Goal: Task Accomplishment & Management: Complete application form

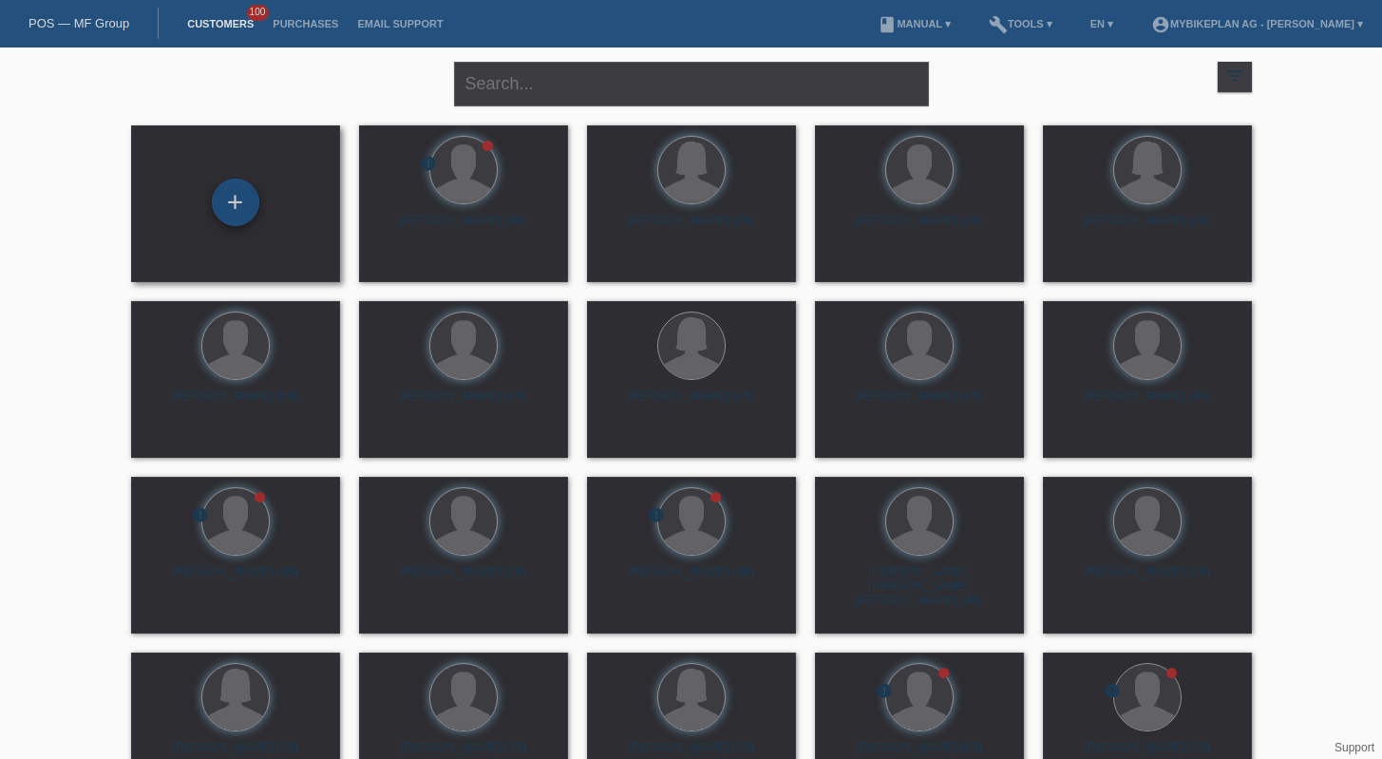
click at [257, 203] on div "+" at bounding box center [235, 202] width 47 height 47
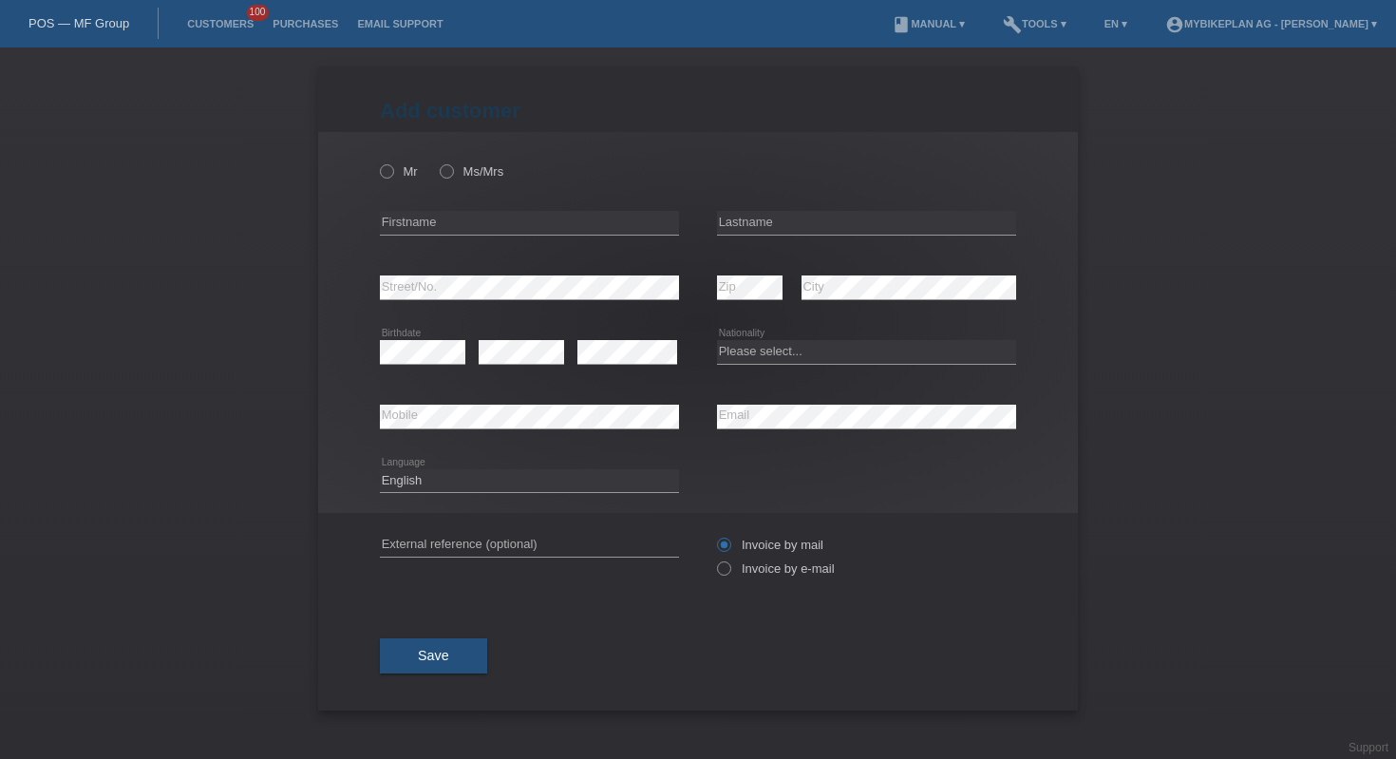
click at [94, 14] on div "POS — MF Group" at bounding box center [79, 23] width 159 height 31
click at [104, 21] on link "POS — MF Group" at bounding box center [78, 23] width 101 height 14
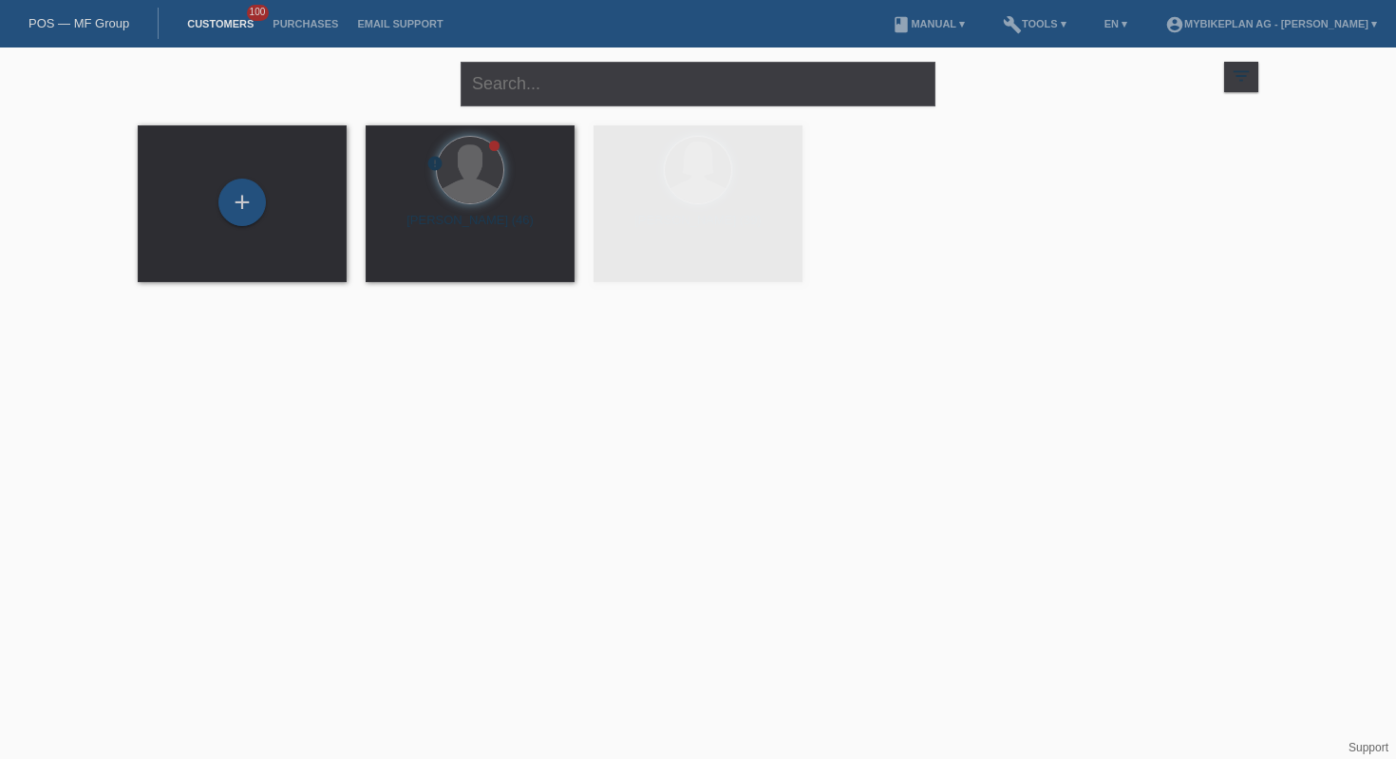
click at [559, 106] on div "close" at bounding box center [698, 81] width 475 height 68
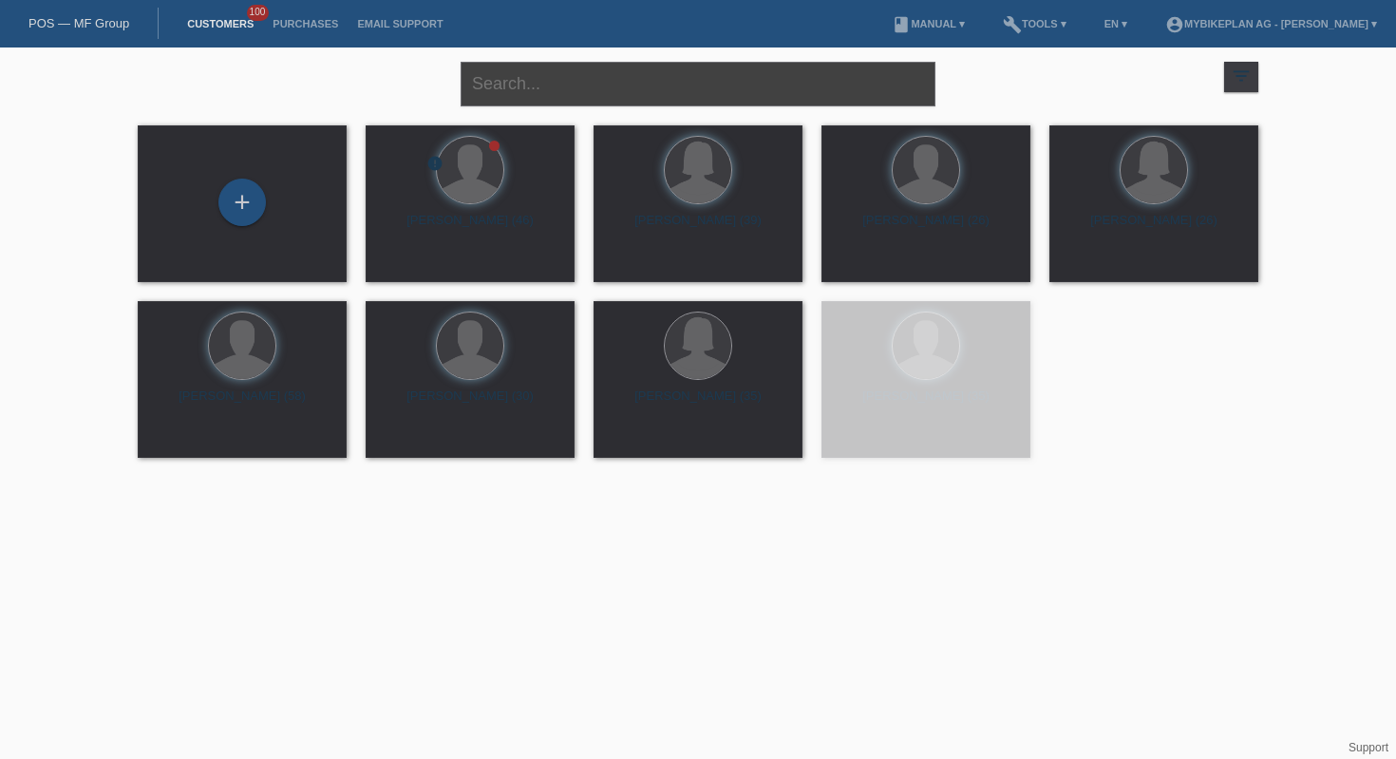
click at [562, 97] on input "text" at bounding box center [698, 84] width 475 height 45
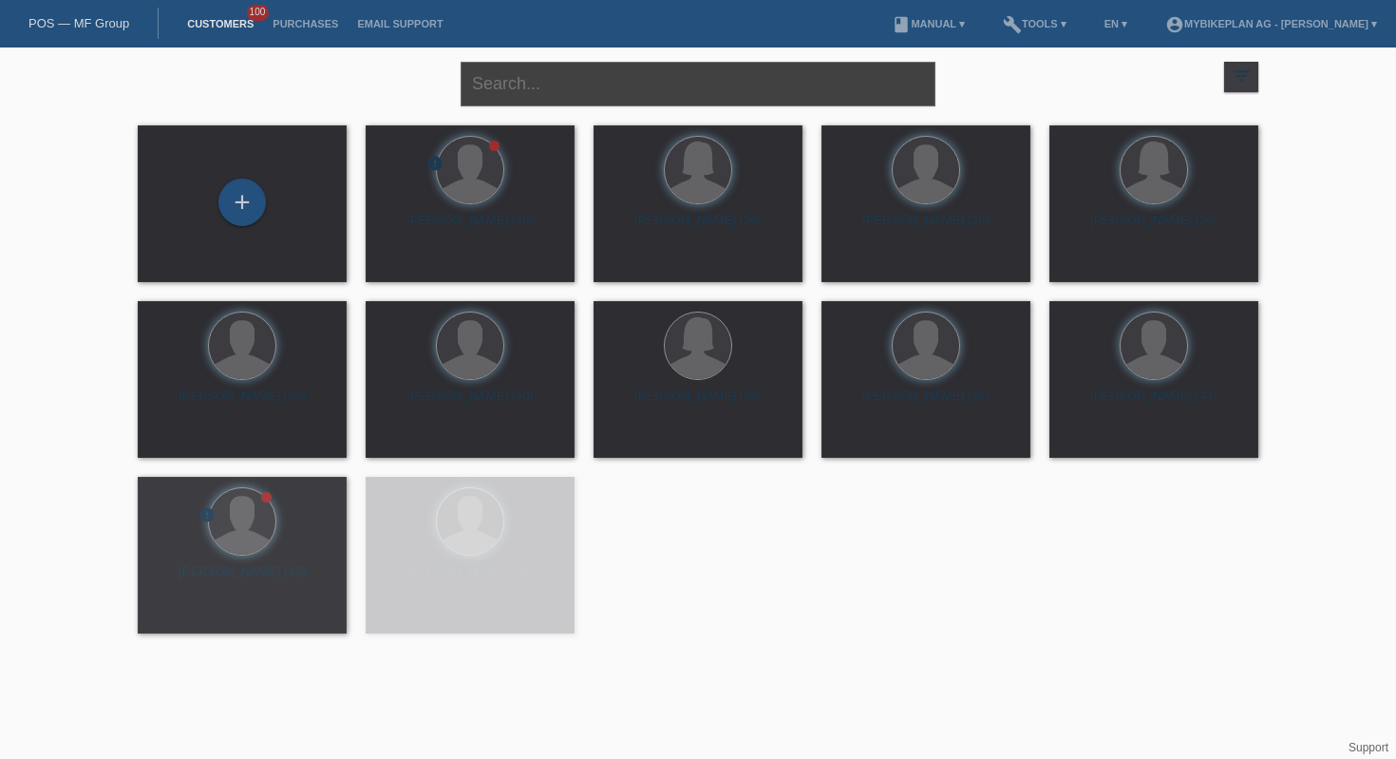
paste input "https://app.hubspot.com/contacts/6857669/record/0-3/42247254794"
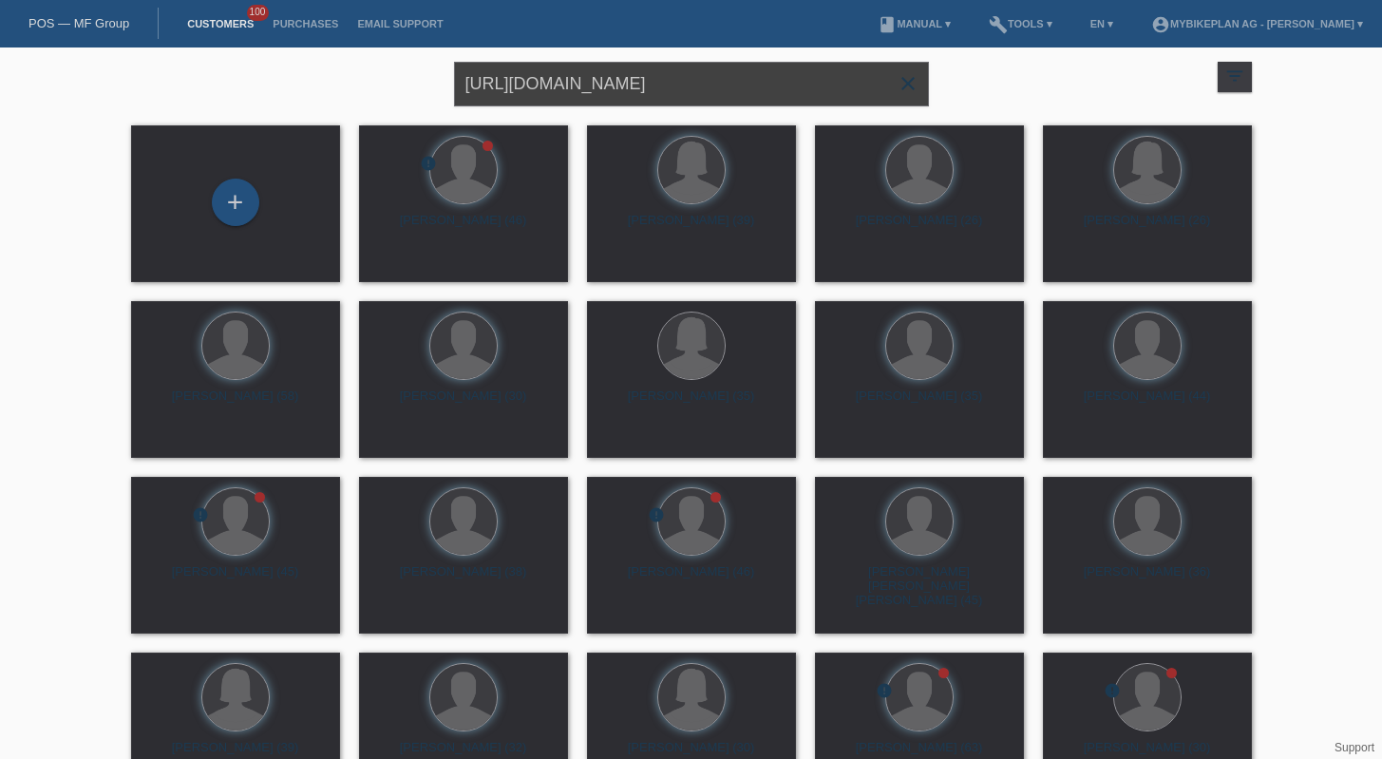
click at [722, 76] on input "https://app.hubspot.com/contacts/6857669/record/0-3/42247254794" at bounding box center [691, 84] width 475 height 45
paste input "Ruciane [PERSON_NAME] dos [PERSON_NAME]"
type input "Ruciane [PERSON_NAME] dos [PERSON_NAME]"
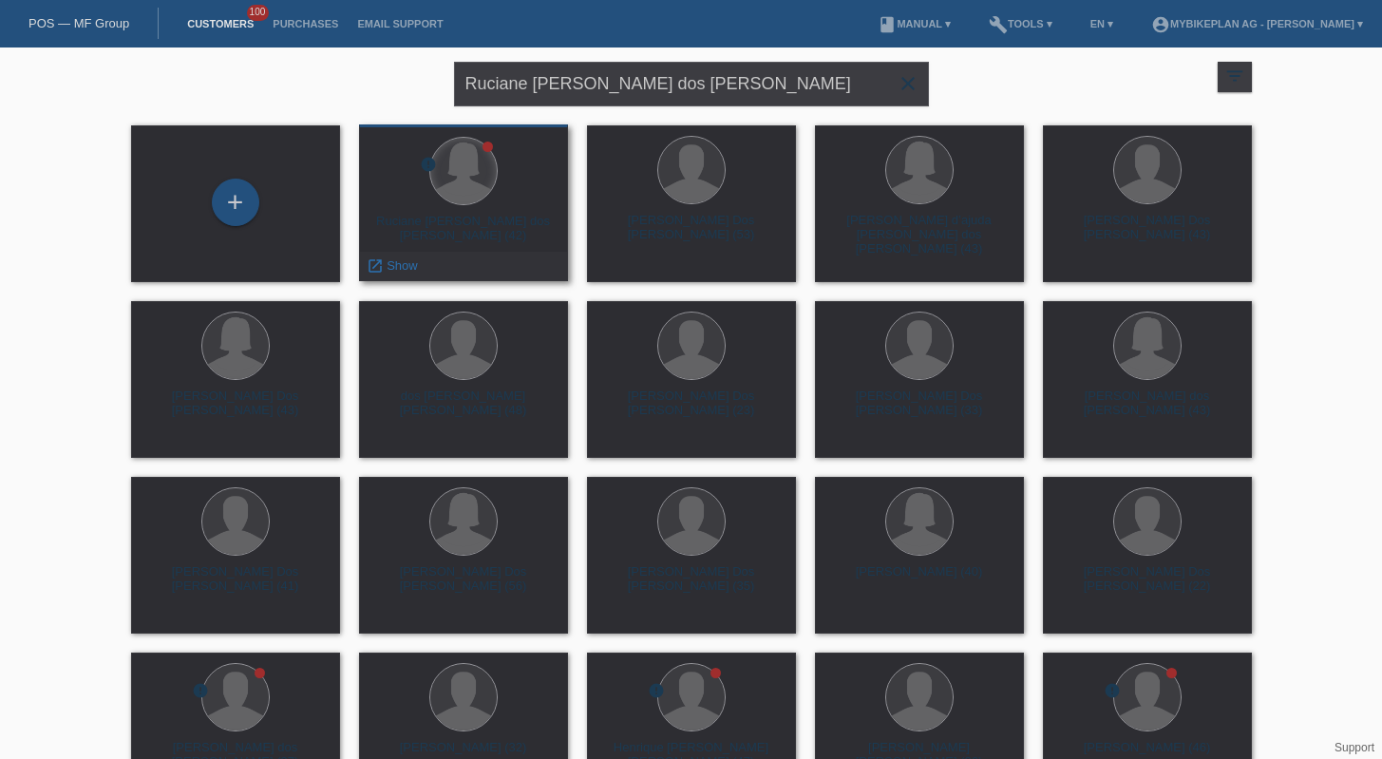
click at [466, 196] on div at bounding box center [463, 171] width 66 height 66
click at [389, 259] on span "Show" at bounding box center [402, 265] width 31 height 14
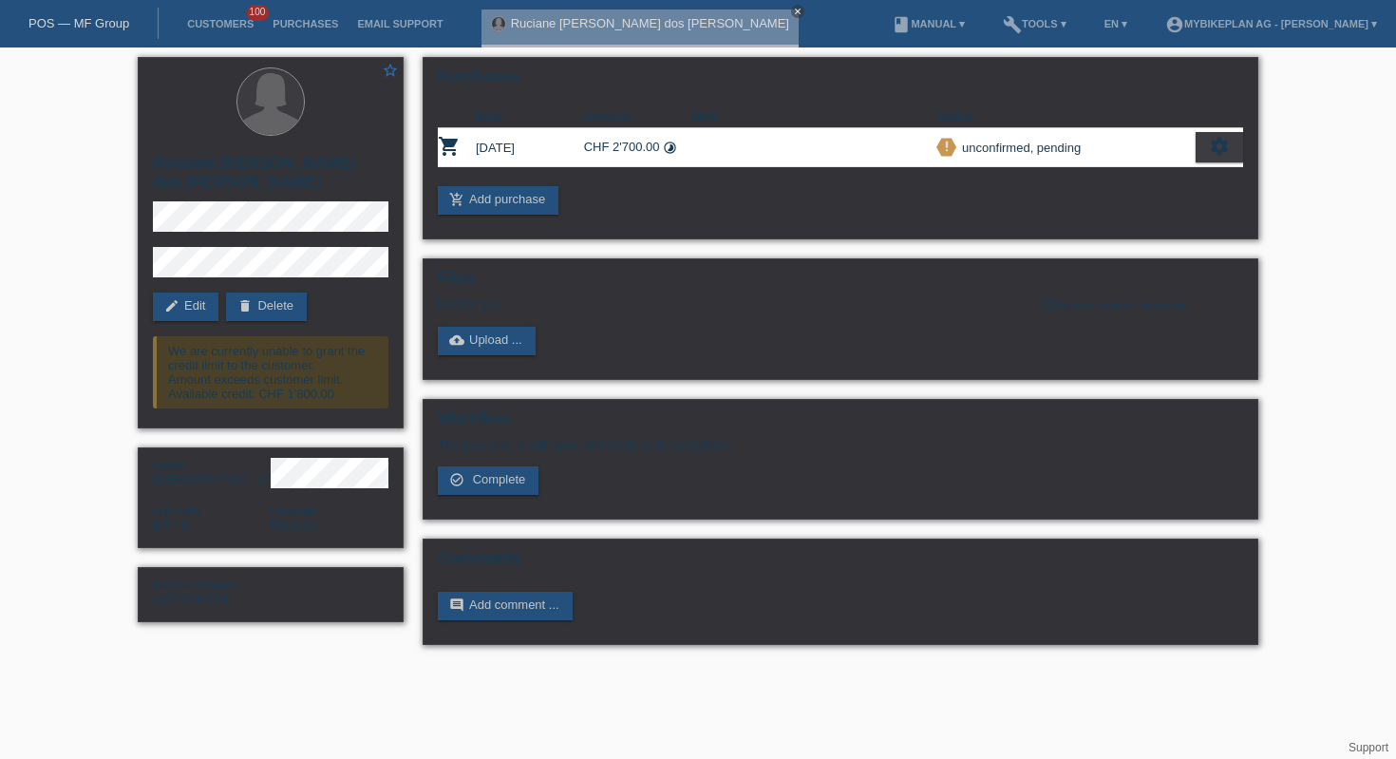
click at [94, 34] on div "POS — MF Group" at bounding box center [79, 23] width 159 height 31
click at [103, 28] on link "POS — MF Group" at bounding box center [78, 23] width 101 height 14
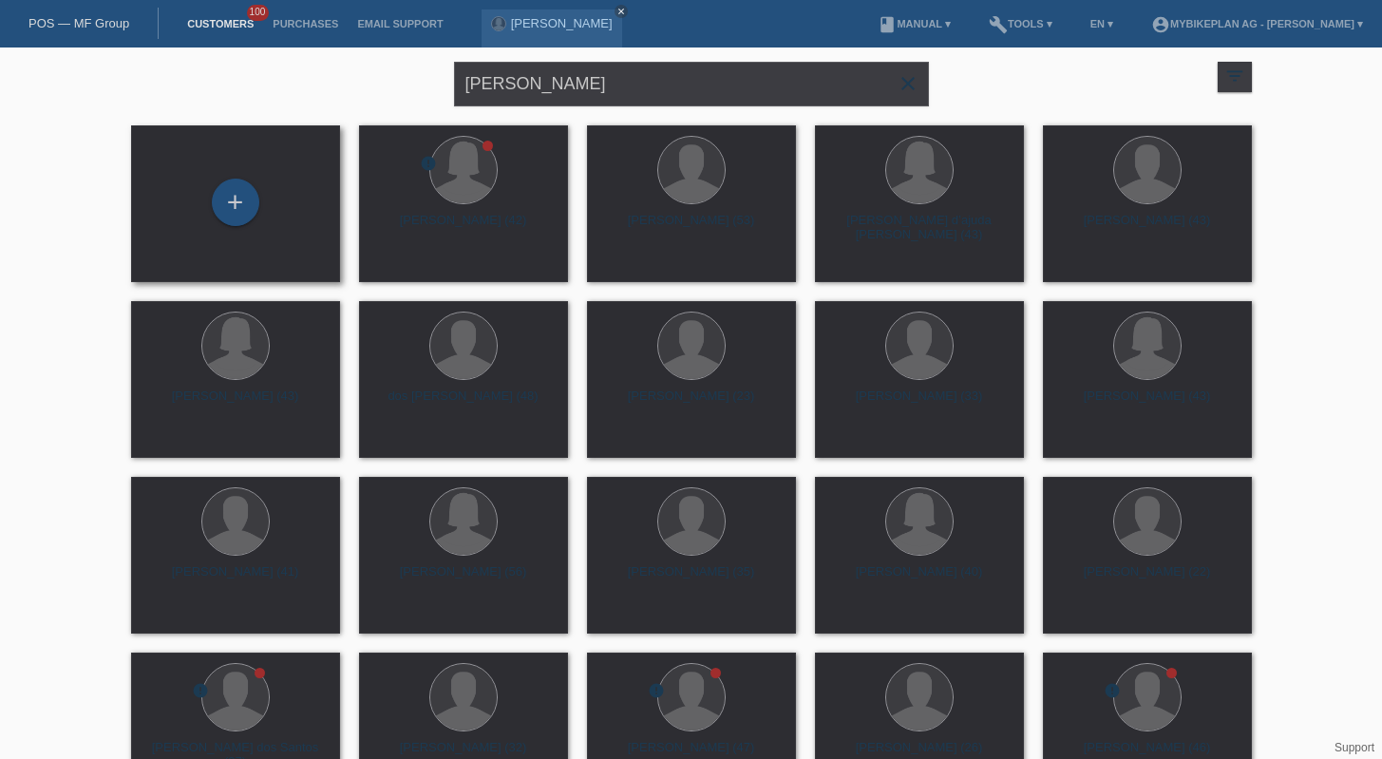
click at [278, 175] on div "+" at bounding box center [235, 203] width 209 height 157
click at [241, 205] on div "+" at bounding box center [235, 202] width 47 height 47
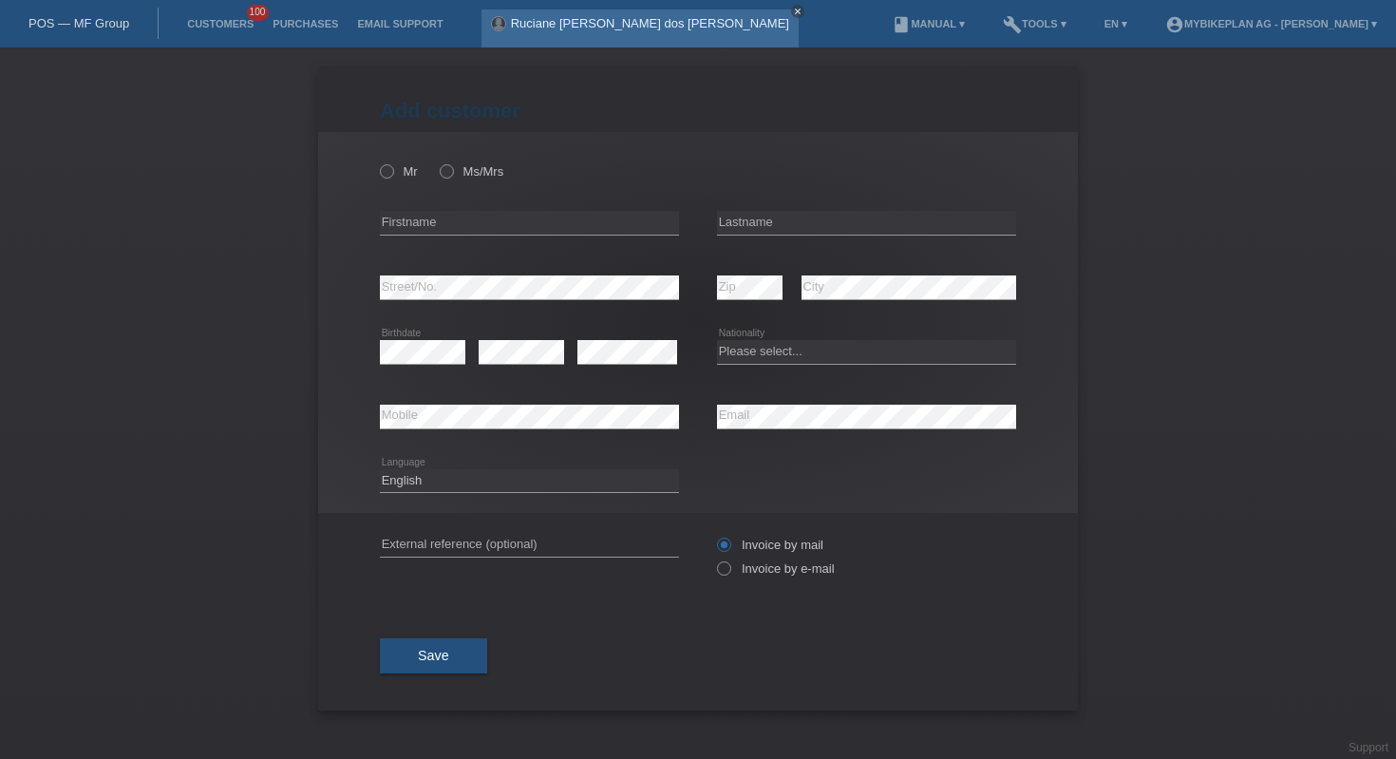
click at [793, 12] on icon "close" at bounding box center [797, 11] width 9 height 9
click at [81, 16] on link "POS — MF Group" at bounding box center [78, 23] width 101 height 14
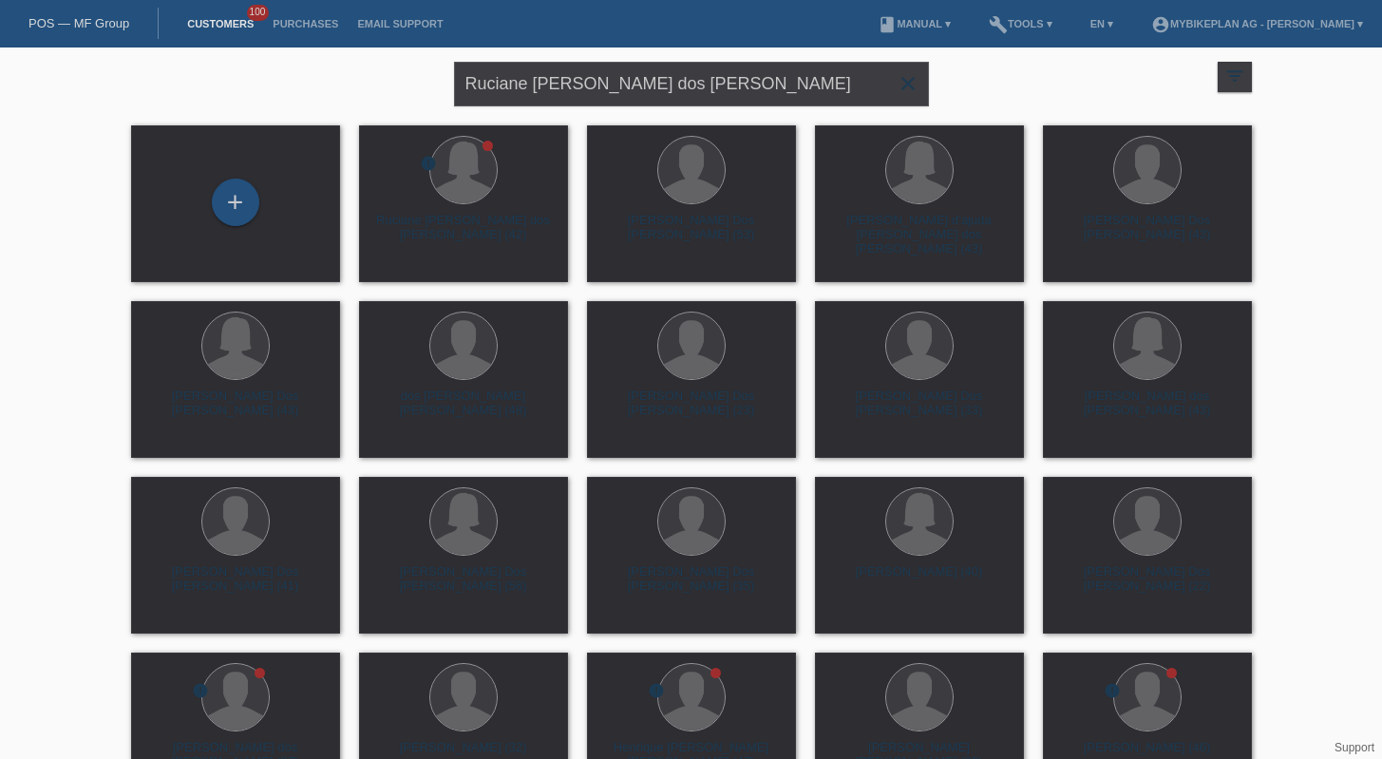
click at [906, 89] on icon "close" at bounding box center [907, 83] width 23 height 23
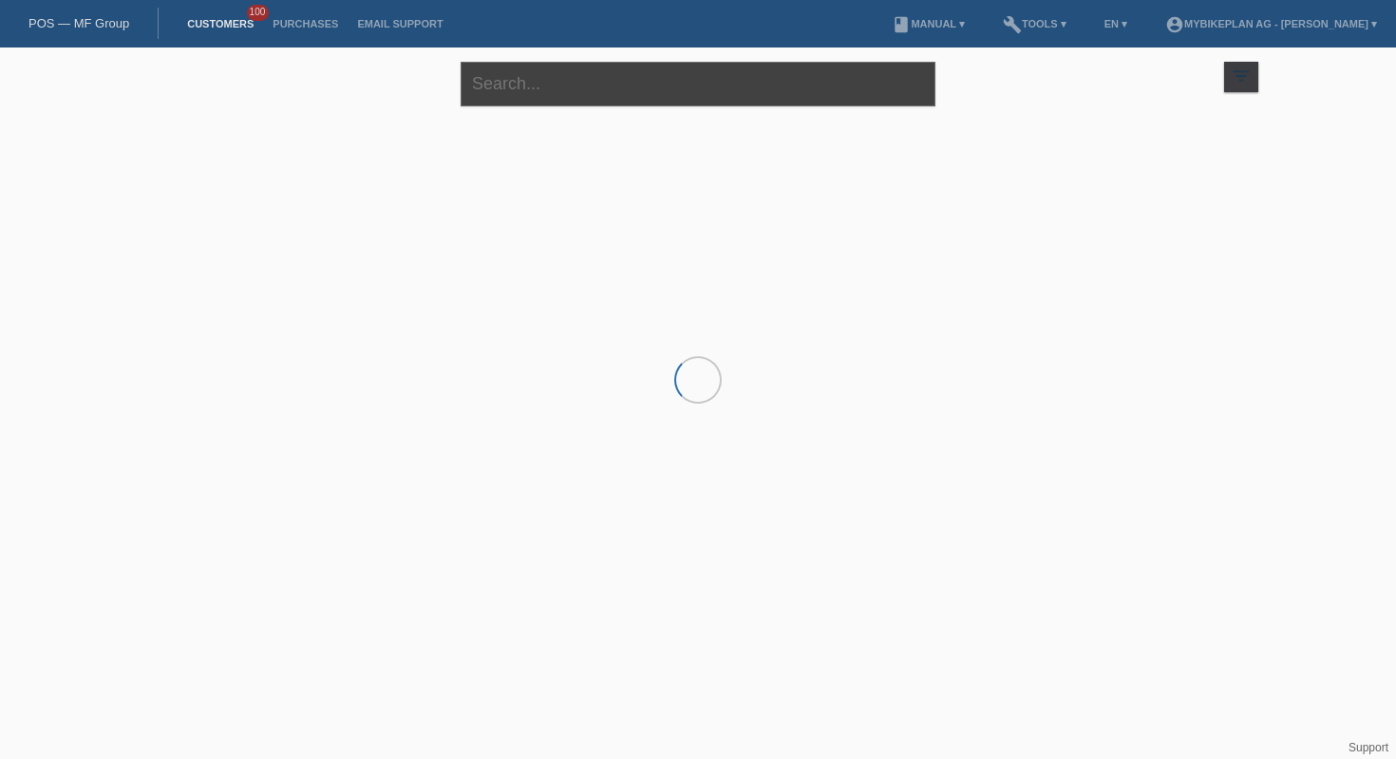
paste input "[PERSON_NAME]"
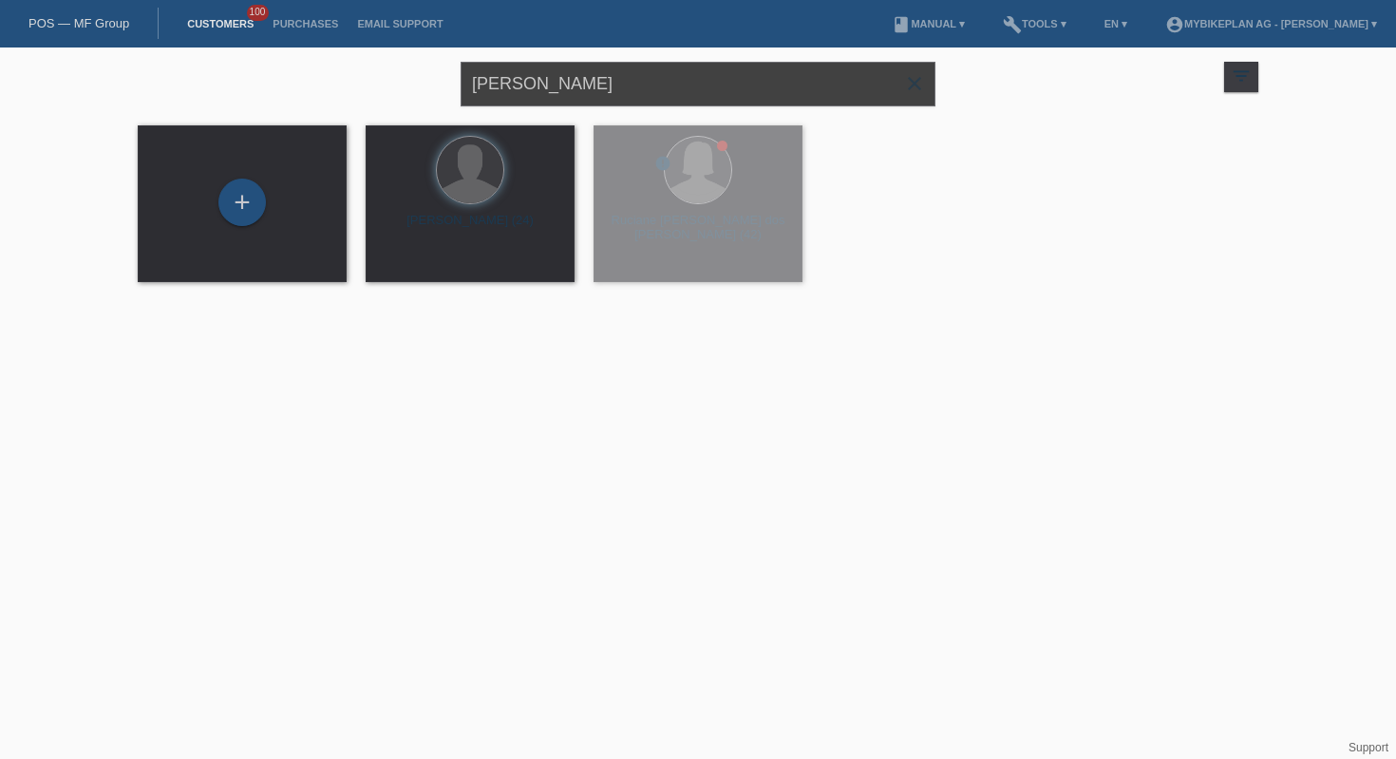
type input "[PERSON_NAME]"
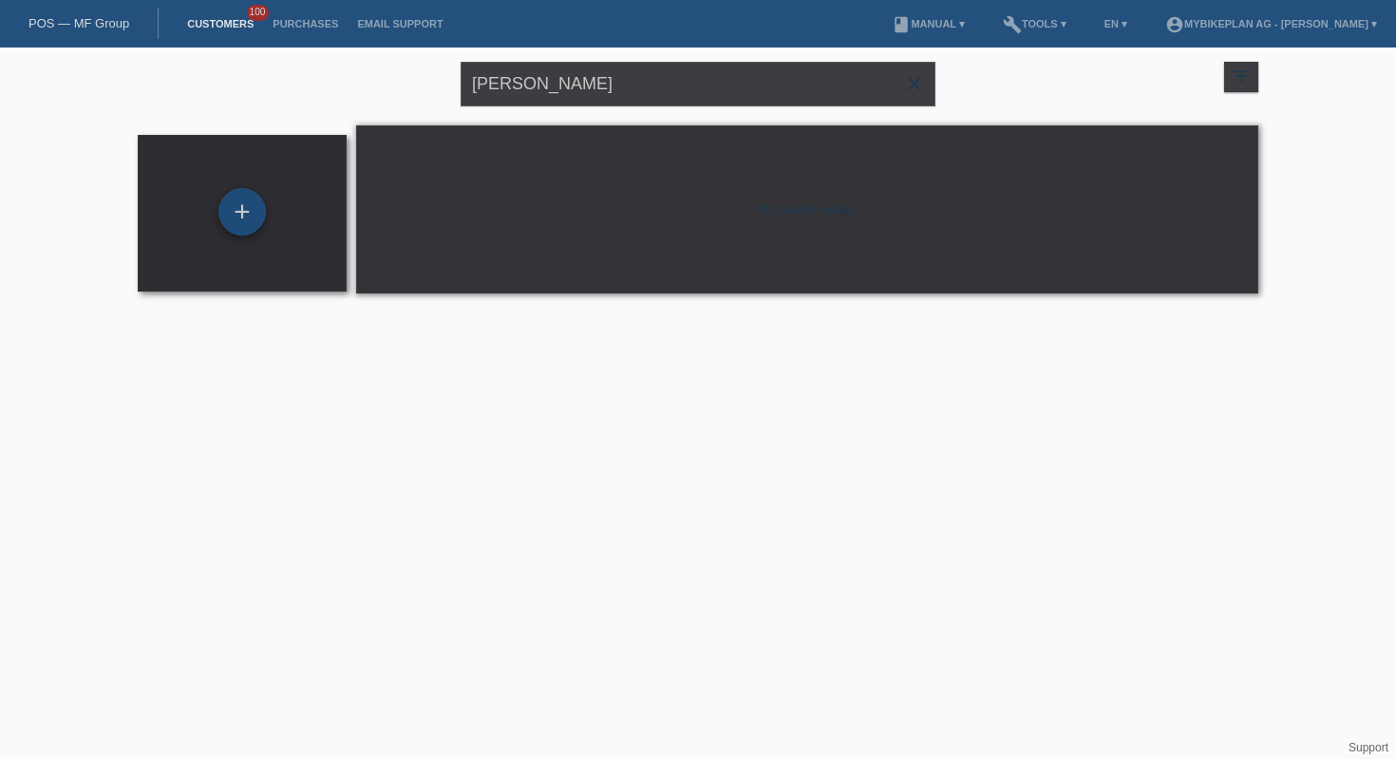
click at [245, 217] on div "+" at bounding box center [241, 211] width 47 height 47
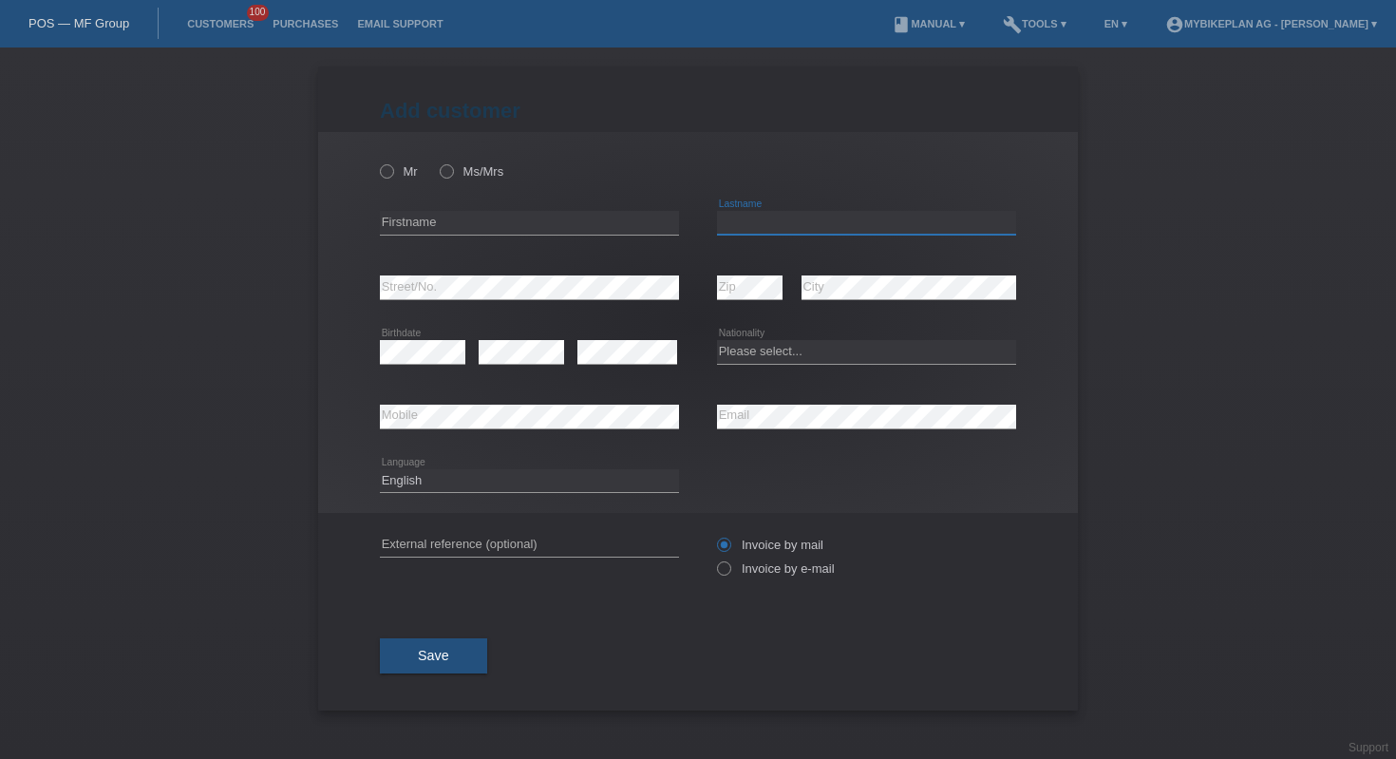
click at [775, 226] on input "text" at bounding box center [866, 223] width 299 height 24
paste input "[PERSON_NAME]"
type input "[PERSON_NAME]"
click at [549, 232] on input "text" at bounding box center [529, 223] width 299 height 24
type input "[PERSON_NAME]"
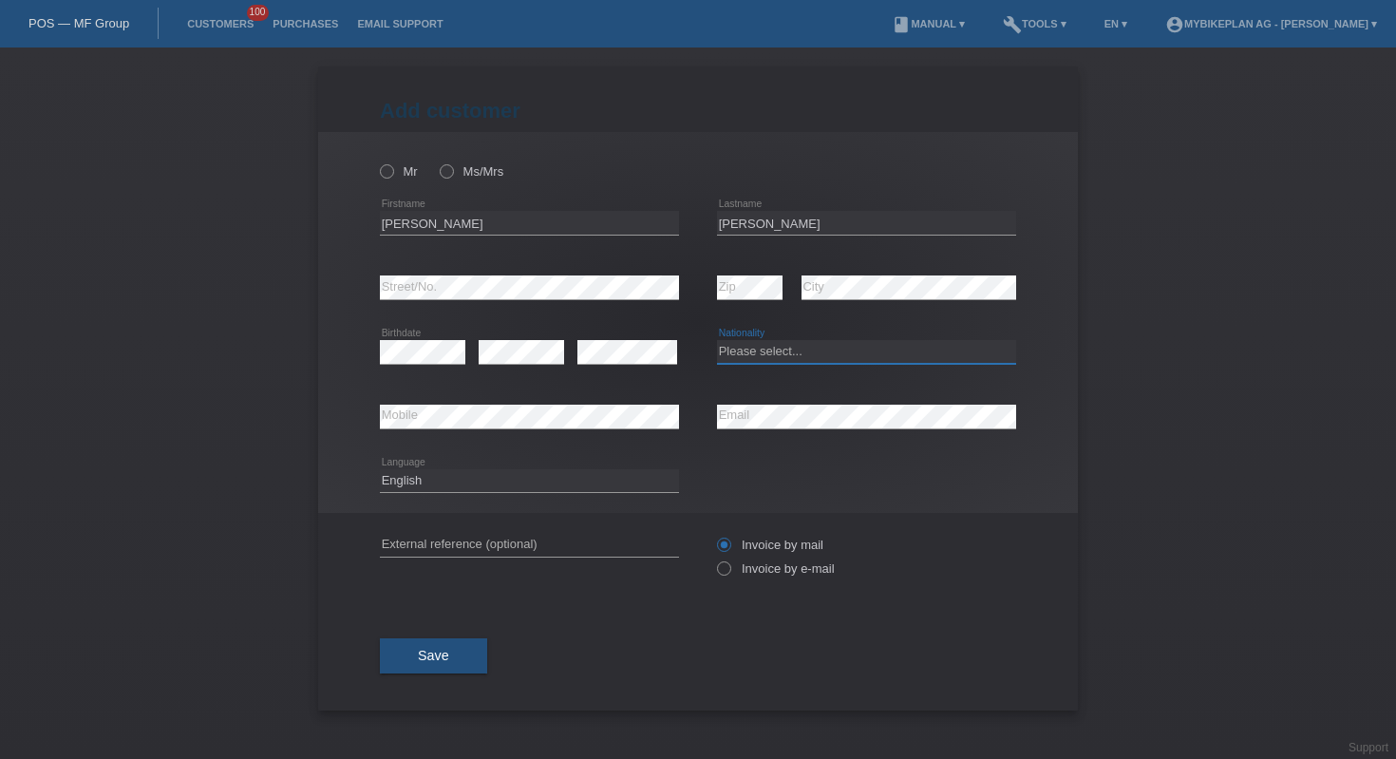
click at [783, 341] on select "Please select... Switzerland Austria Germany Liechtenstein ------------ Afghani…" at bounding box center [866, 351] width 299 height 23
click at [874, 347] on select "Please select... Switzerland Austria Germany Liechtenstein ------------ Afghani…" at bounding box center [866, 351] width 299 height 23
select select "PT"
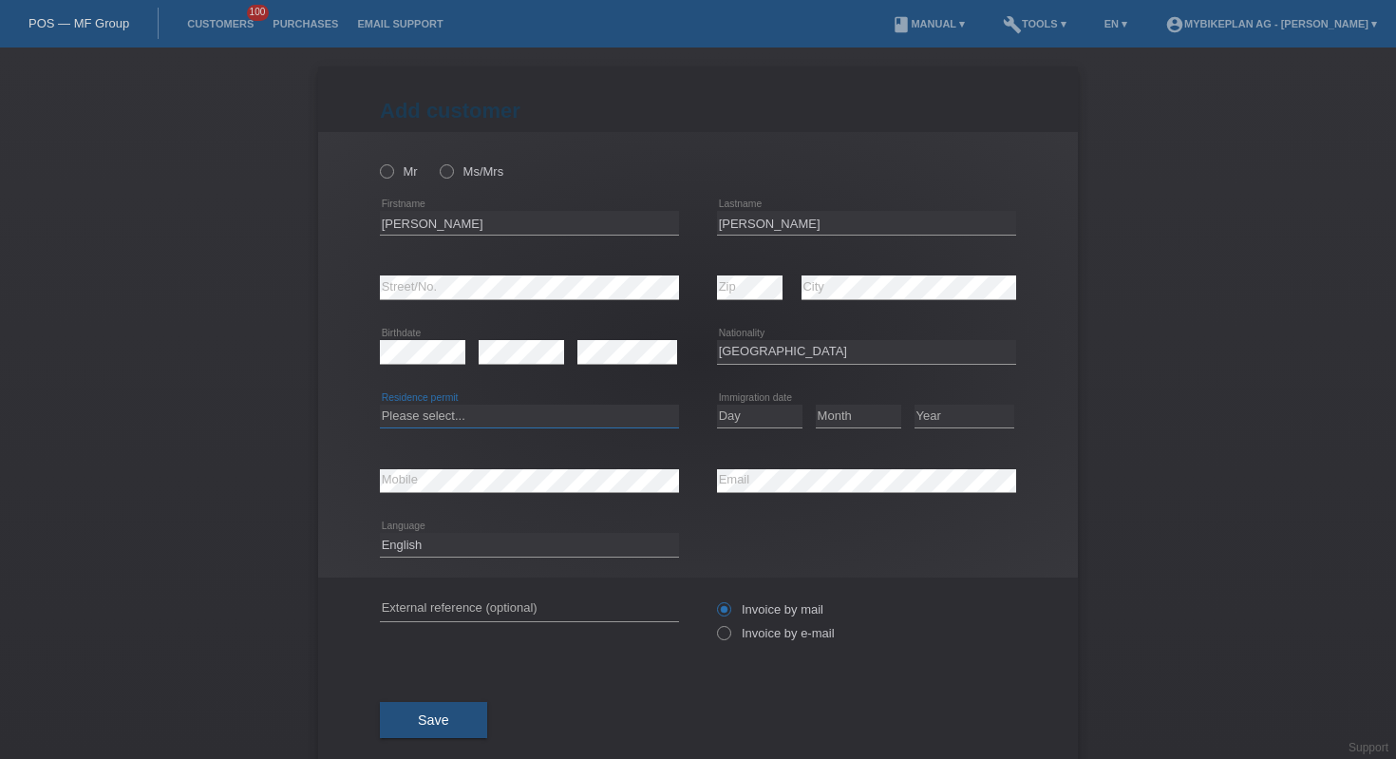
click at [565, 411] on select "Please select... C B B - Refugee status Other" at bounding box center [529, 416] width 299 height 23
click at [518, 410] on select "Please select... C B B - Refugee status Other" at bounding box center [529, 416] width 299 height 23
select select "C"
click at [759, 408] on select "Day 01 02 03 04 05 06 07 08 09 10 11" at bounding box center [759, 416] width 85 height 23
select select "08"
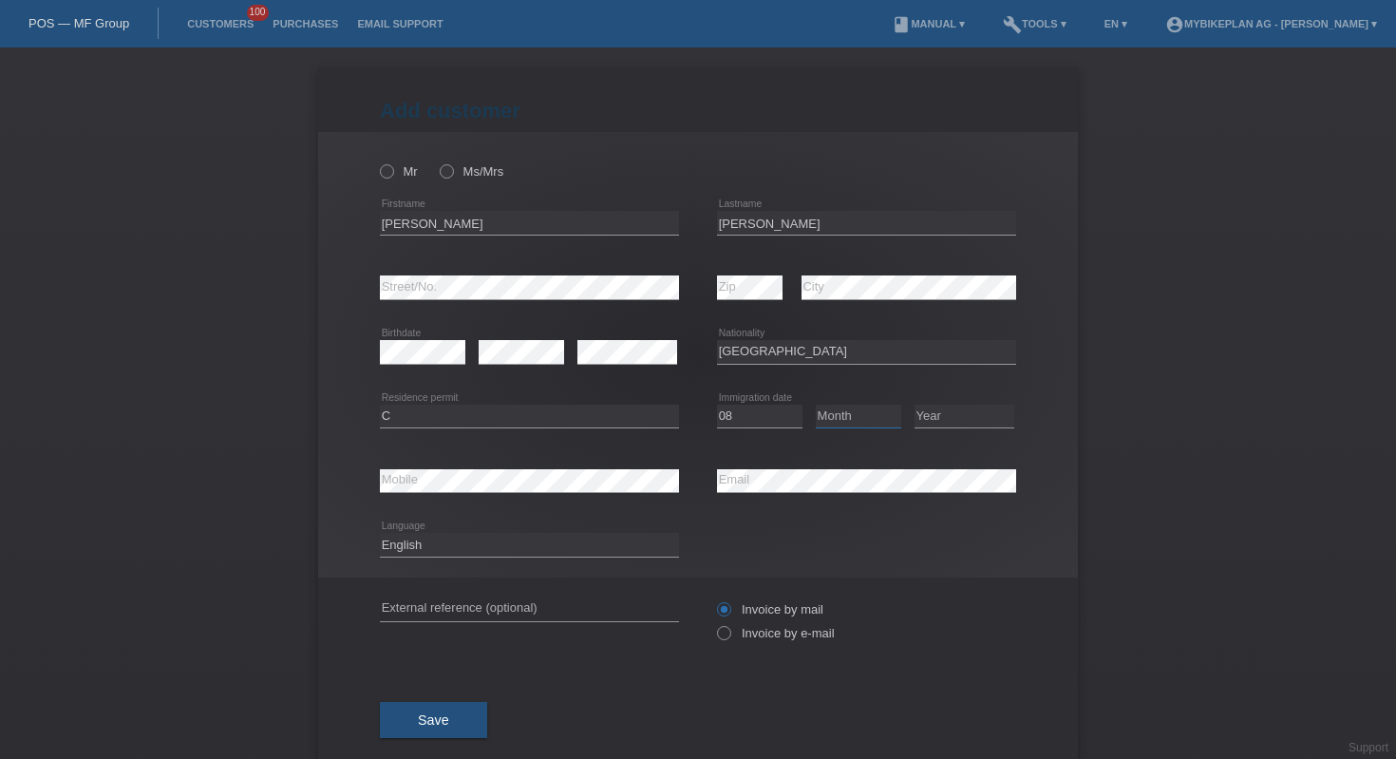
click at [851, 417] on select "Month 01 02 03 04 05 06 07 08 09 10 11" at bounding box center [858, 416] width 85 height 23
select select "04"
click at [961, 411] on select "Year 2025 2024 2023 2022 2021 2020 2019 2018 2017 2016 2015 2014 2013 2012 2011…" at bounding box center [965, 416] width 100 height 23
select select "2019"
click at [585, 605] on input "text" at bounding box center [529, 609] width 299 height 24
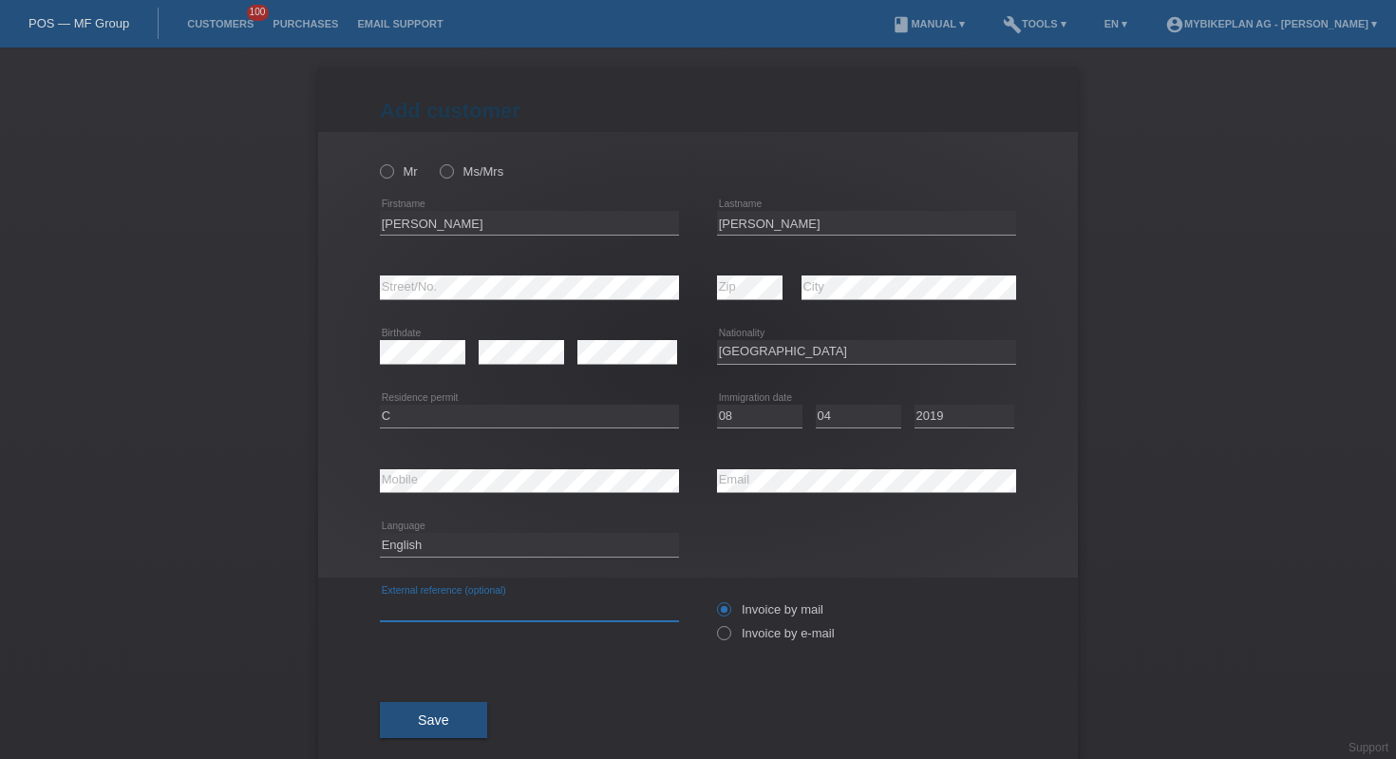
click at [585, 605] on input "text" at bounding box center [529, 609] width 299 height 24
paste input "42797812860"
type input "42797812860"
click at [515, 542] on select "Deutsch Français Italiano English" at bounding box center [529, 544] width 299 height 23
select select "fr"
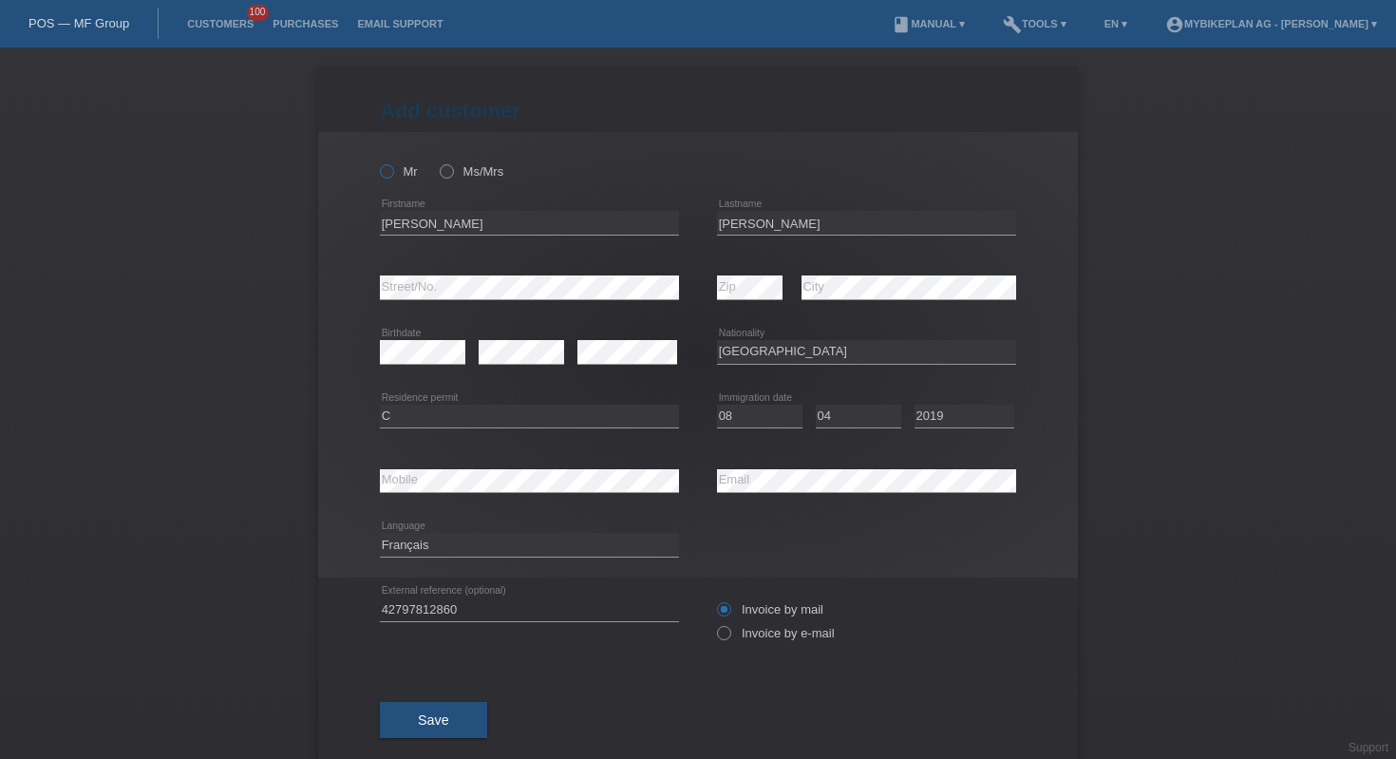
click at [377, 161] on icon at bounding box center [377, 161] width 0 height 0
click at [381, 173] on input "Mr" at bounding box center [386, 170] width 12 height 12
radio input "true"
click at [418, 727] on span "Save" at bounding box center [433, 719] width 31 height 15
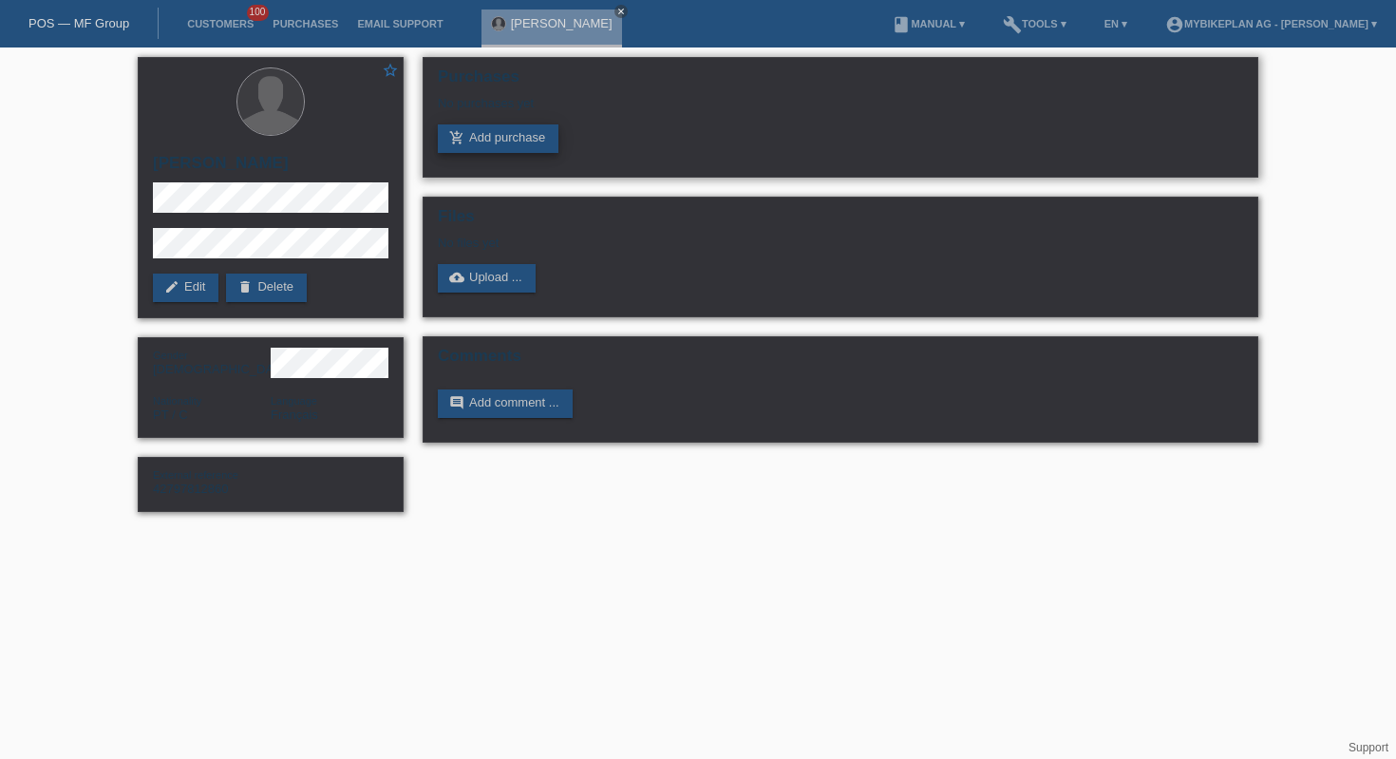
click at [524, 139] on link "add_shopping_cart Add purchase" at bounding box center [498, 138] width 121 height 28
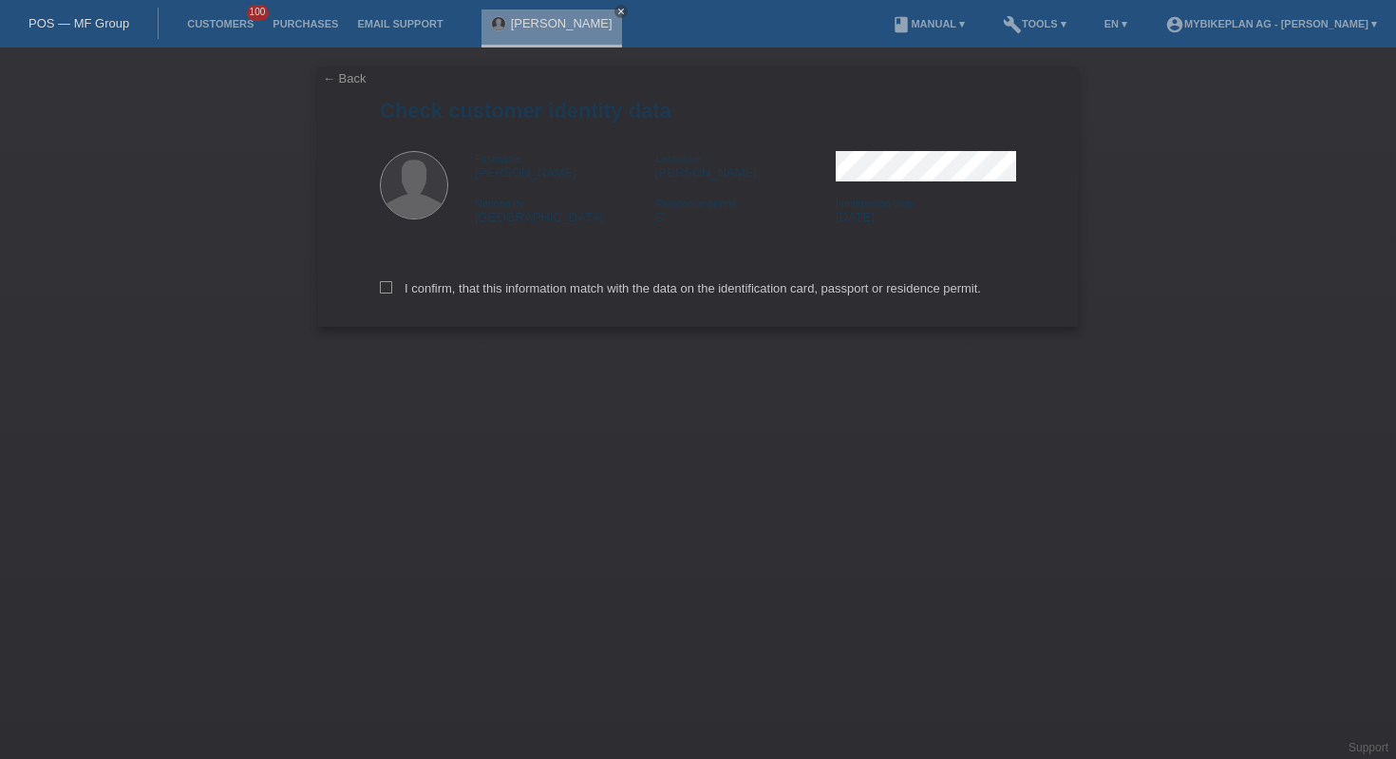
click at [588, 283] on div "I confirm, that this information match with the data on the identification card…" at bounding box center [698, 285] width 636 height 84
click at [594, 295] on label "I confirm, that this information match with the data on the identification card…" at bounding box center [680, 288] width 601 height 14
click at [392, 293] on input "I confirm, that this information match with the data on the identification card…" at bounding box center [386, 287] width 12 height 12
checkbox input "true"
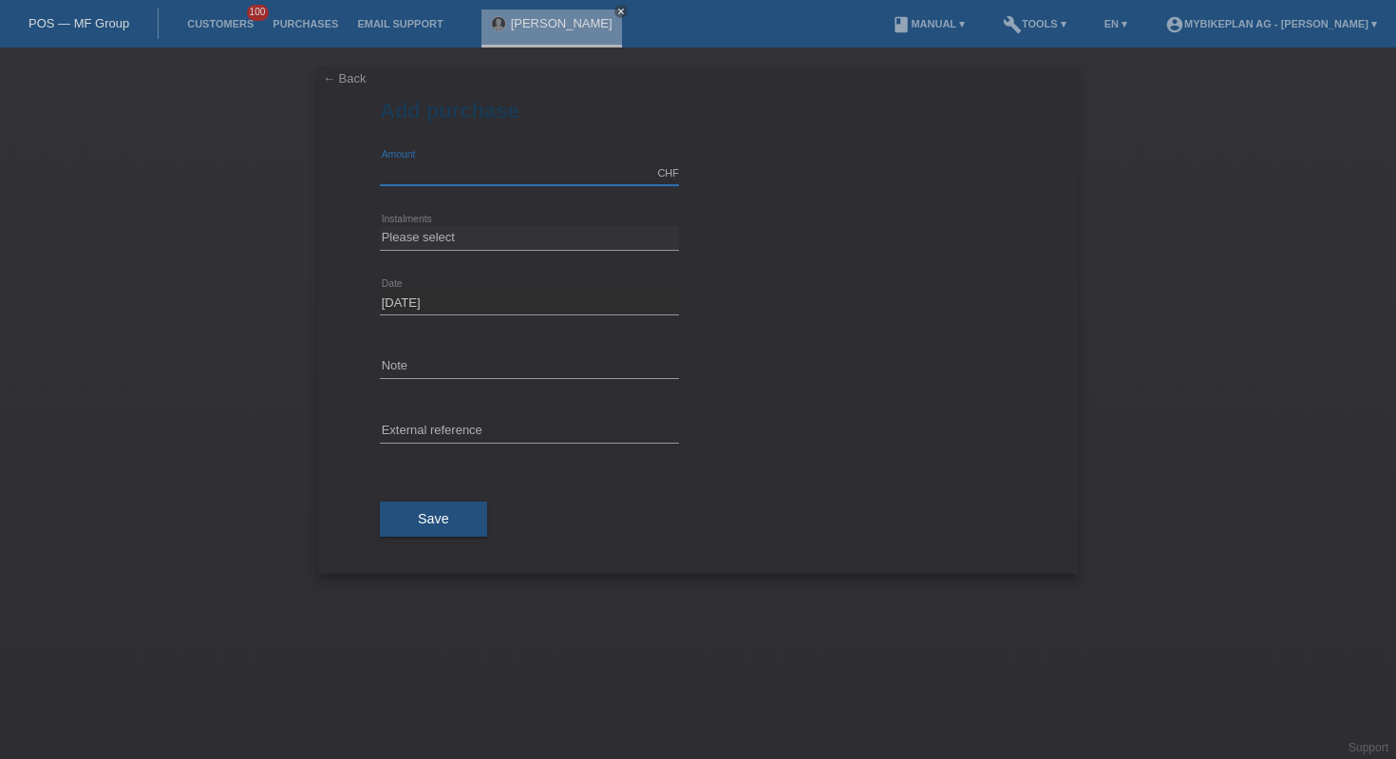
click at [538, 167] on input "text" at bounding box center [529, 173] width 299 height 24
type input "2799.00"
click at [519, 231] on select "Please select 6 instalments 12 instalments 18 instalments 24 instalments 36 ins…" at bounding box center [529, 237] width 299 height 23
select select "484"
click at [483, 433] on input "text" at bounding box center [529, 432] width 299 height 24
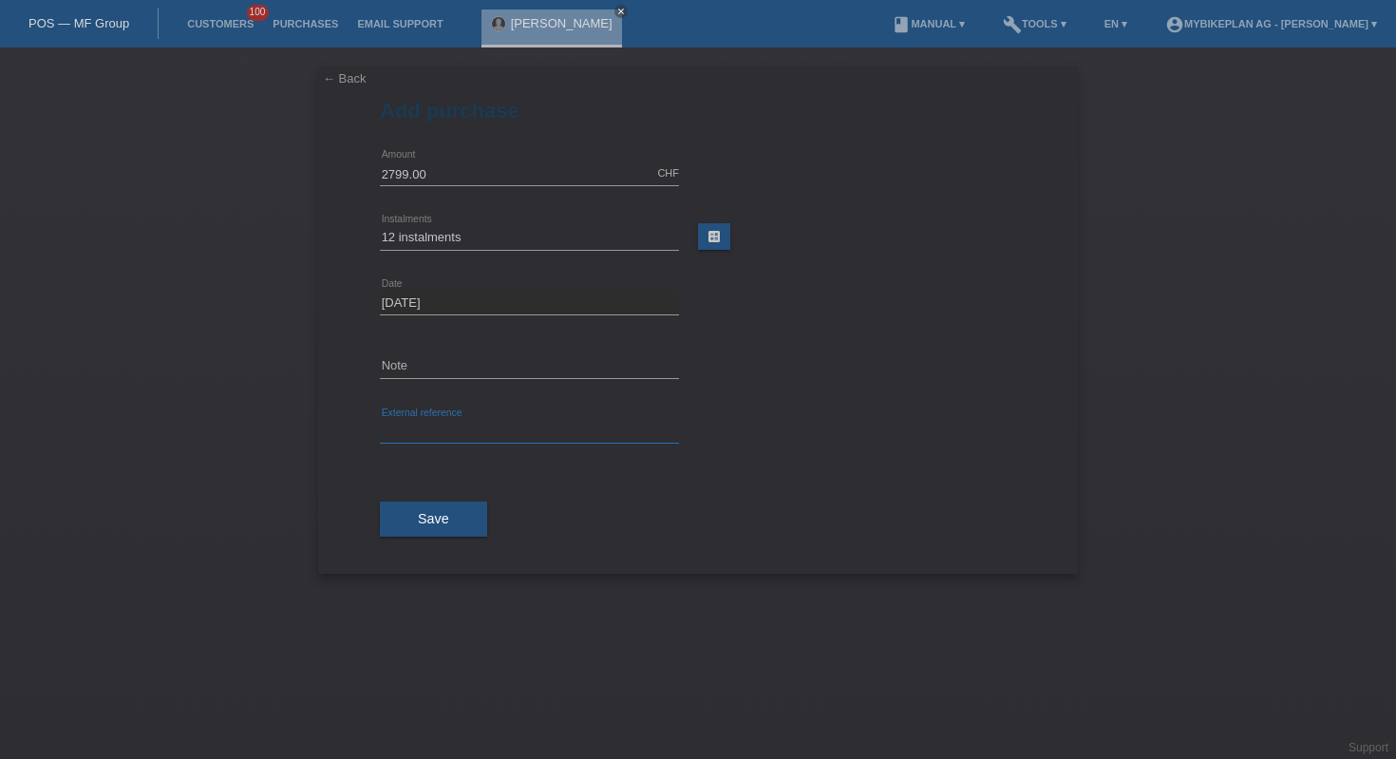
paste input "42797812860"
type input "42797812860"
click at [425, 523] on span "Save" at bounding box center [433, 518] width 31 height 15
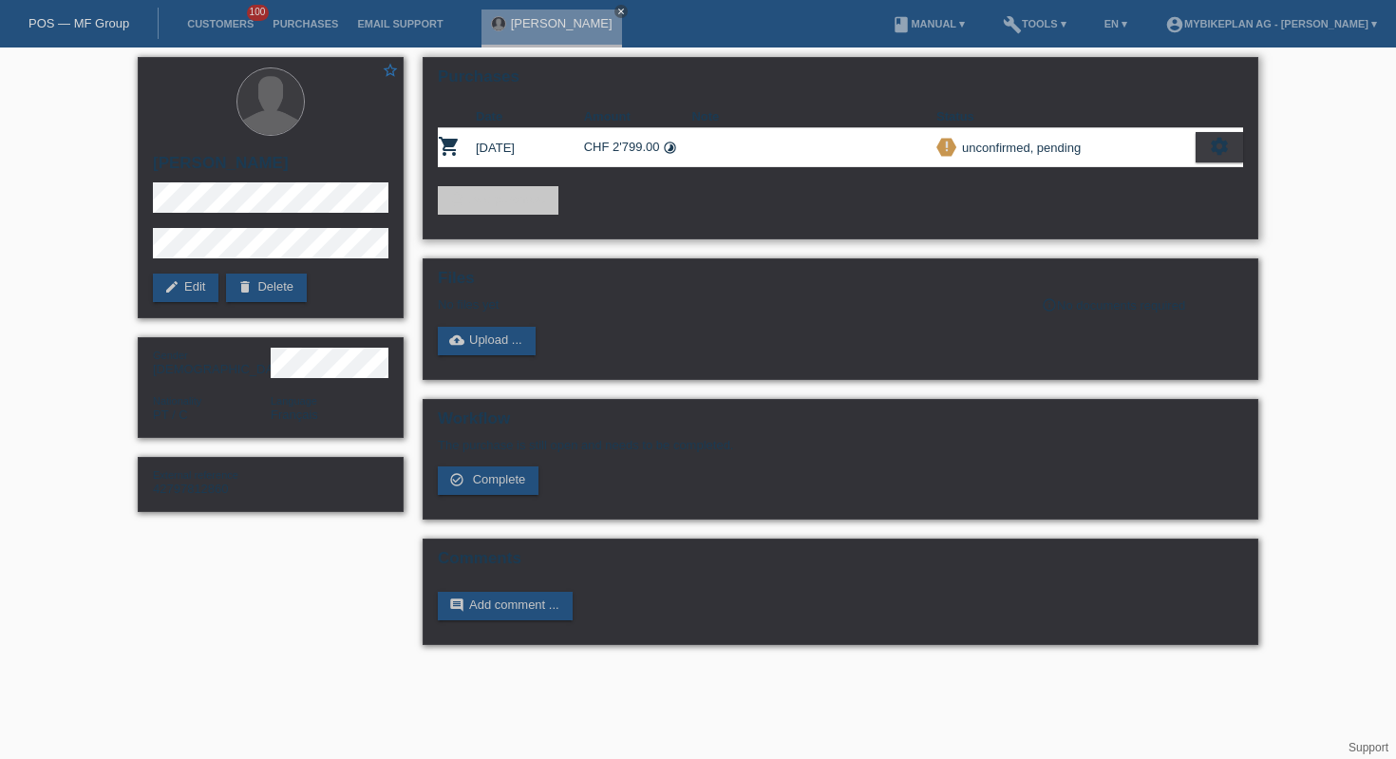
click at [1223, 152] on icon "settings" at bounding box center [1219, 146] width 21 height 21
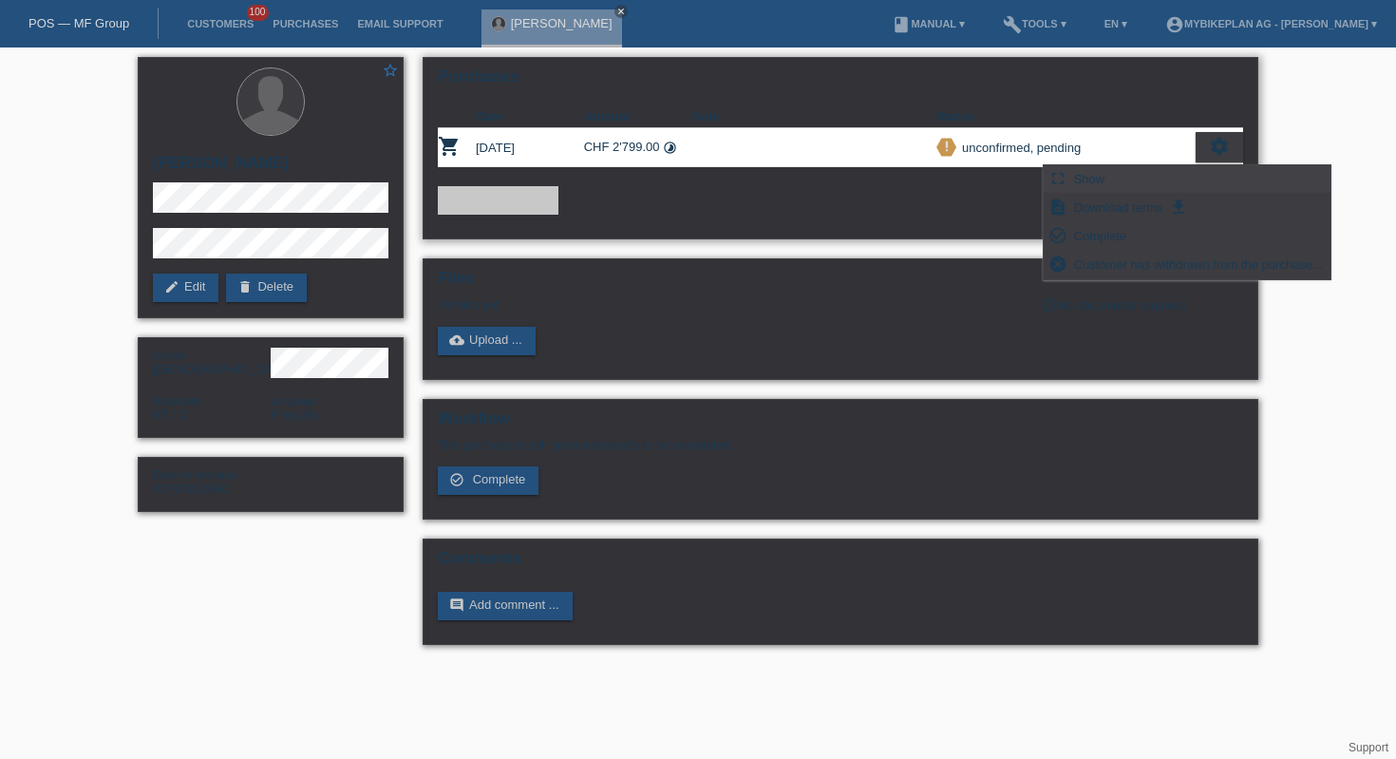
click at [1143, 177] on div "fullscreen Show" at bounding box center [1187, 179] width 287 height 28
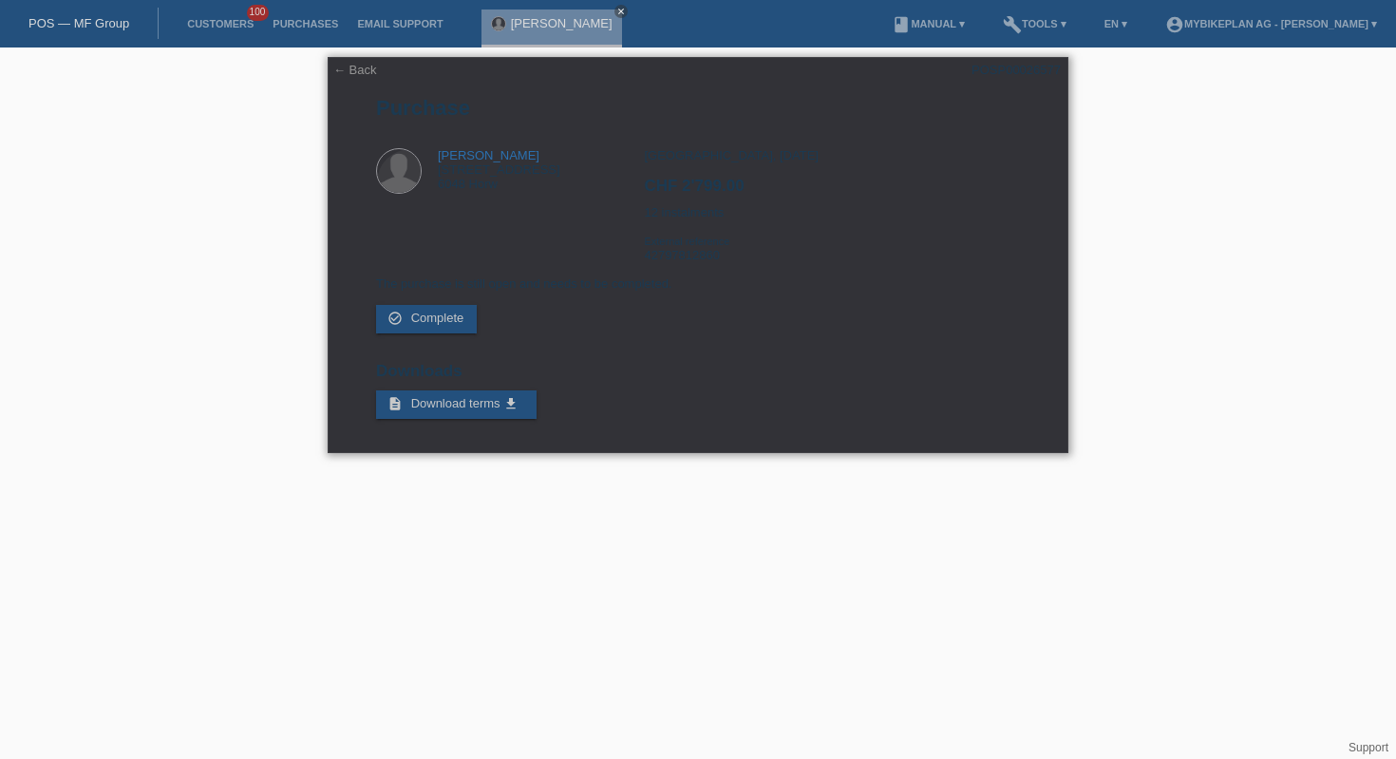
click at [1019, 77] on div "POSP00026577" at bounding box center [1016, 70] width 89 height 14
copy div "POSP00026577"
click at [352, 80] on div "← Back POSP00026577 [GEOGRAPHIC_DATA] Miguel Saraiva [STREET_ADDRESS] CHF 2'799…" at bounding box center [698, 255] width 741 height 396
click at [349, 66] on link "← Back" at bounding box center [355, 70] width 44 height 14
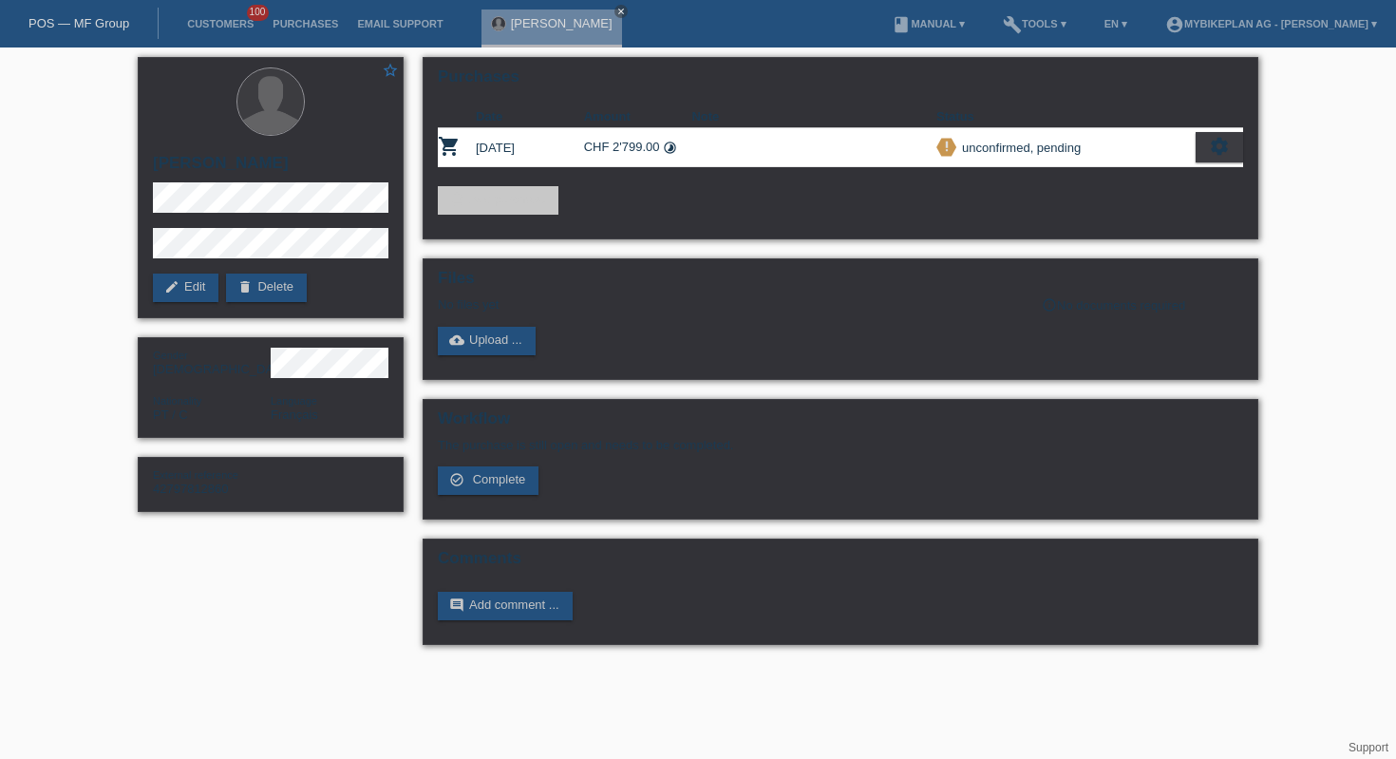
click at [72, 31] on div "POS — MF Group" at bounding box center [79, 23] width 159 height 31
click at [91, 24] on link "POS — MF Group" at bounding box center [78, 23] width 101 height 14
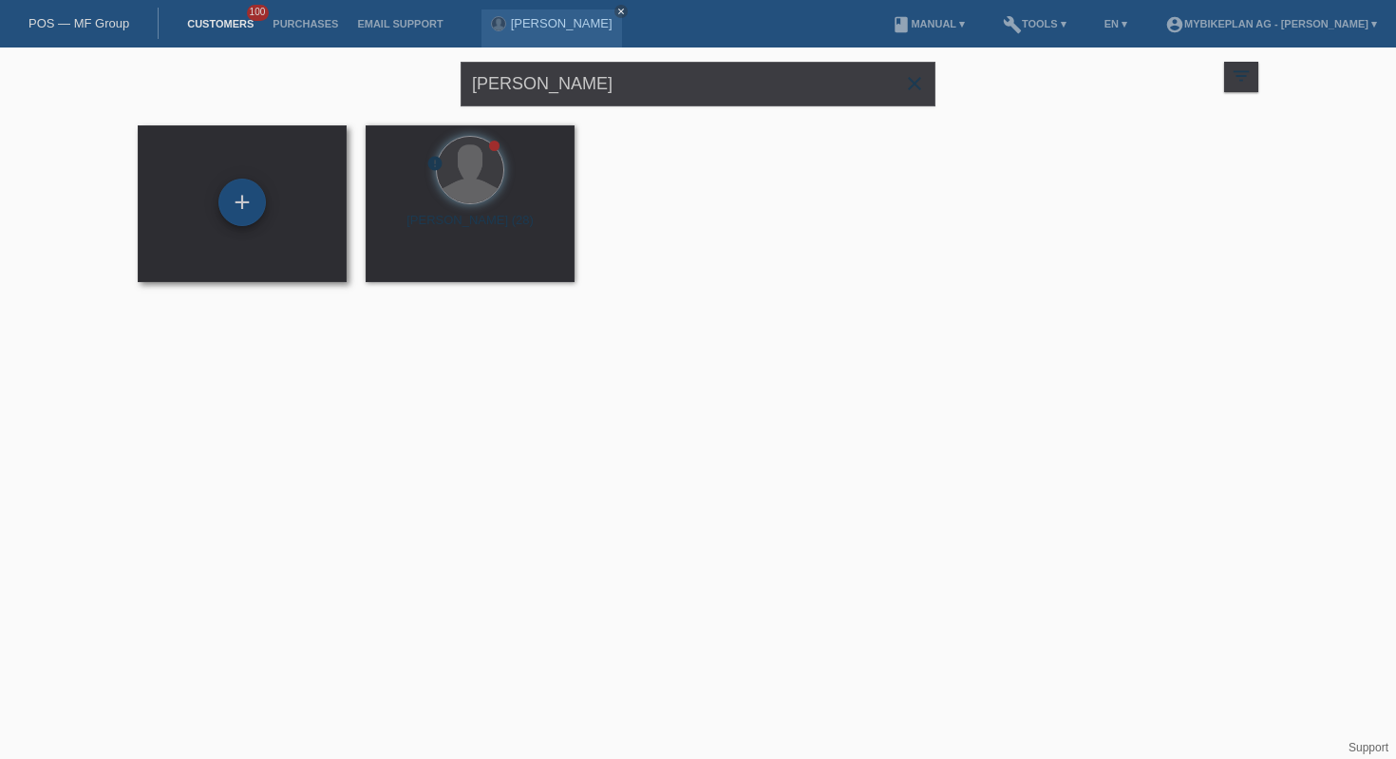
click at [255, 200] on div "+" at bounding box center [241, 202] width 47 height 47
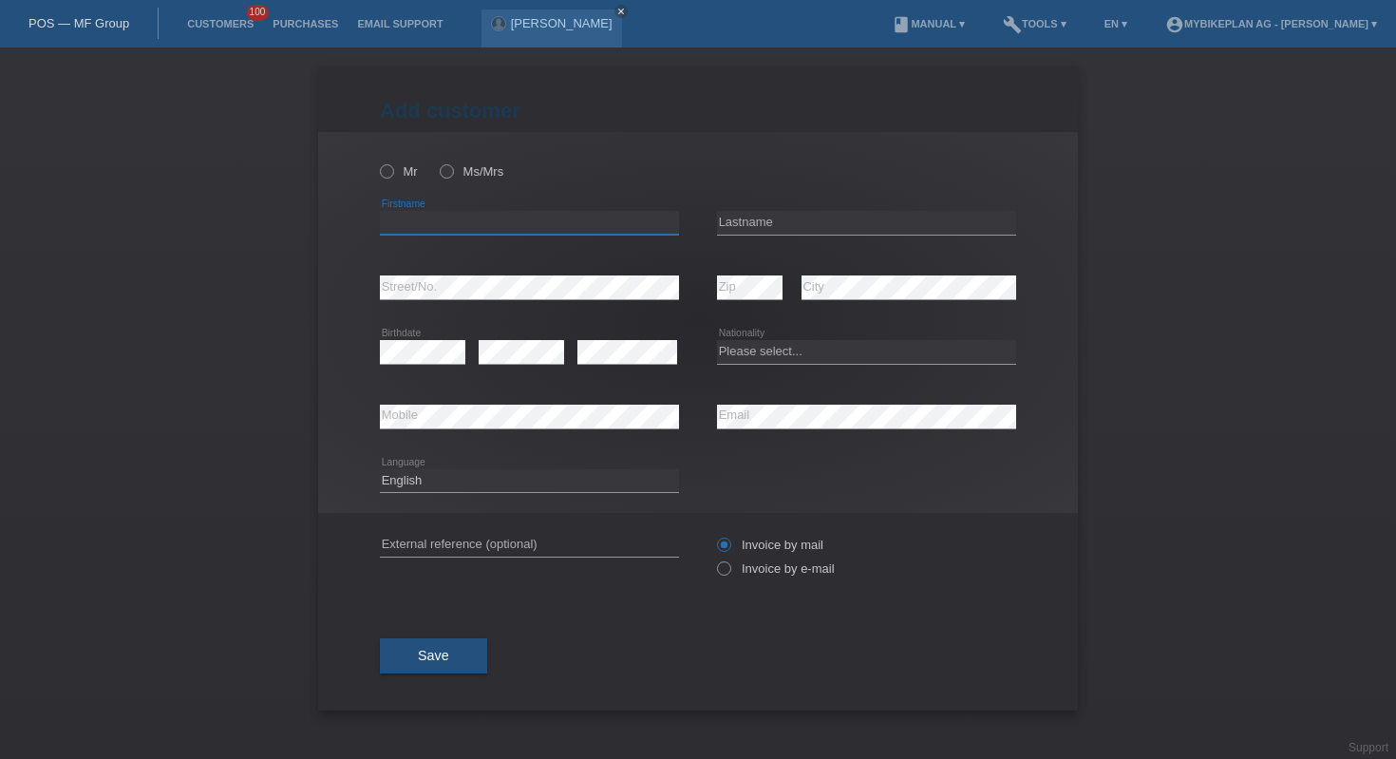
click at [481, 222] on input "text" at bounding box center [529, 223] width 299 height 24
type input "[PERSON_NAME]"
click at [791, 233] on input "text" at bounding box center [866, 223] width 299 height 24
type input "Diabate"
click at [744, 361] on select "Please select... Switzerland Austria Germany Liechtenstein ------------ Afghani…" at bounding box center [866, 351] width 299 height 23
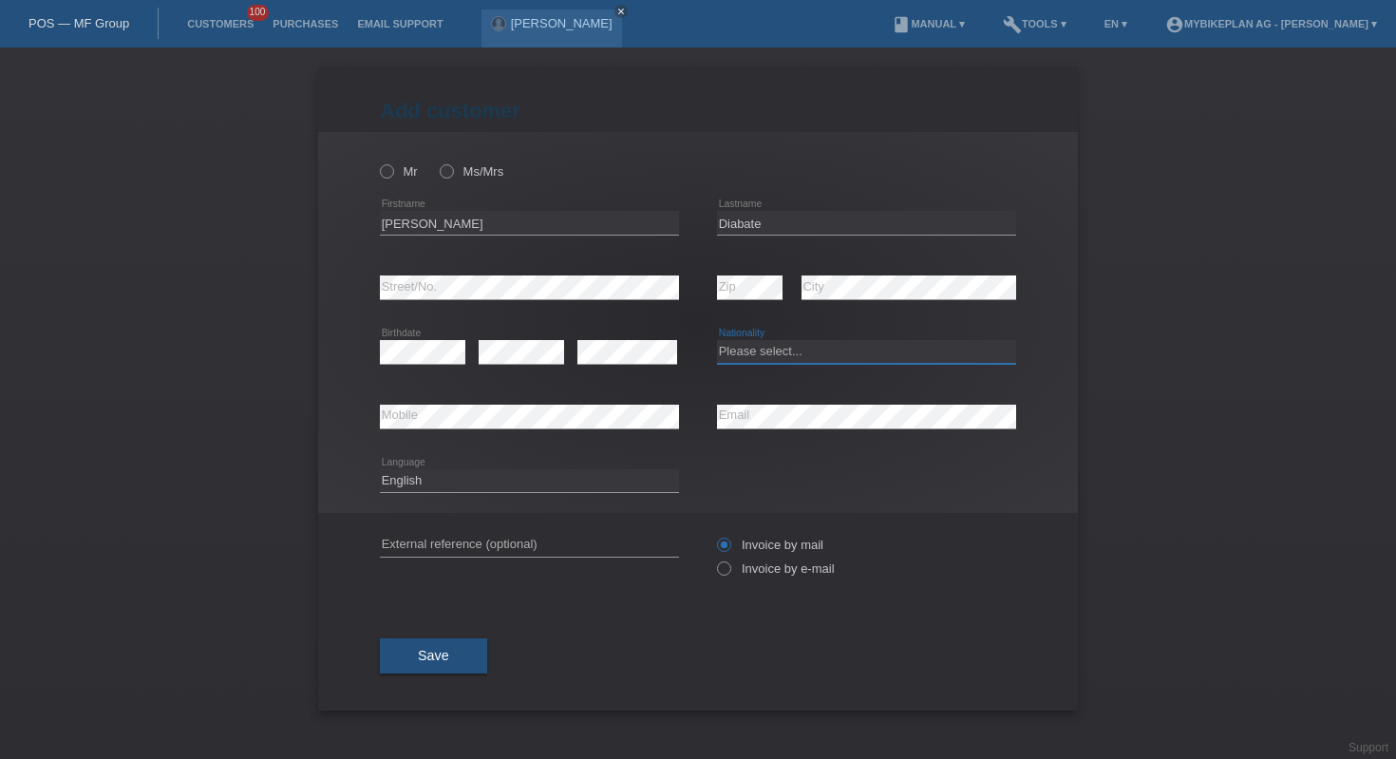
select select "IT"
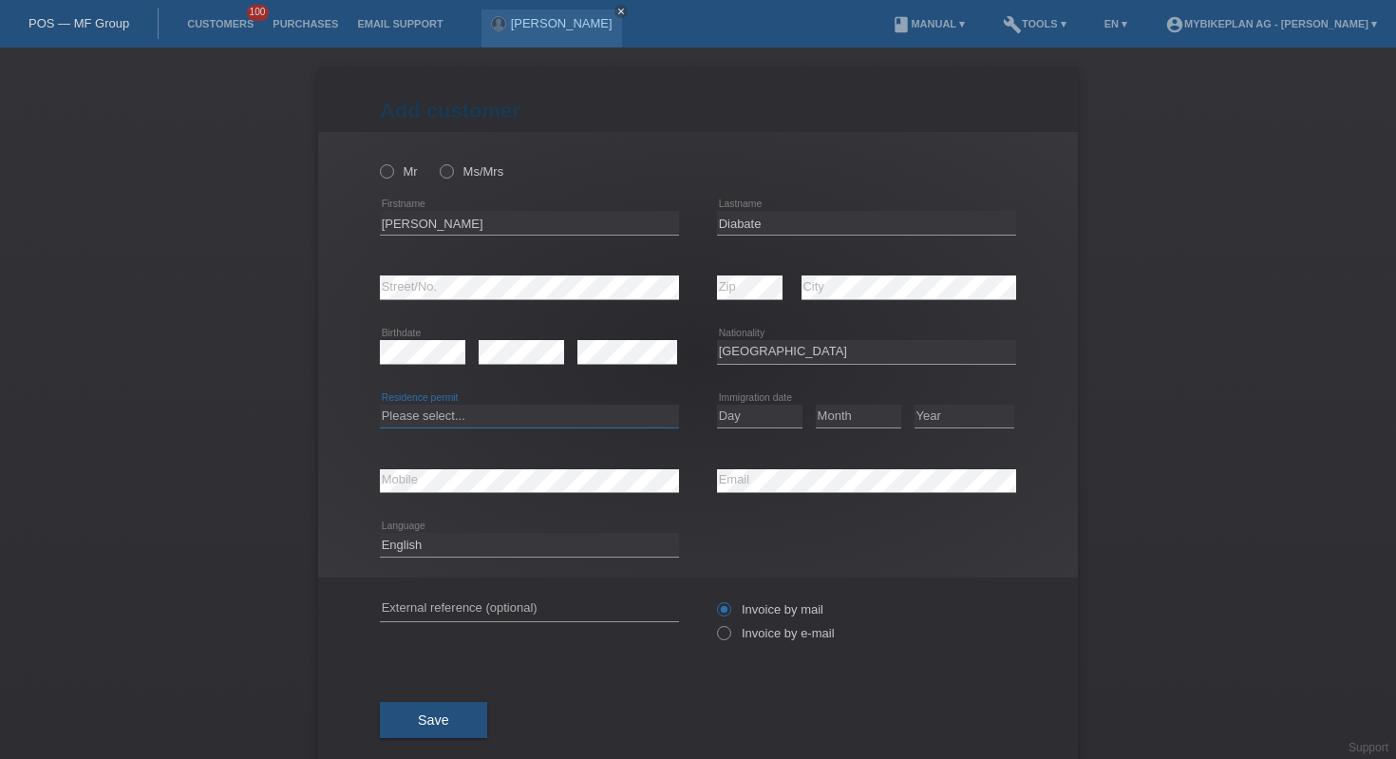
click at [436, 406] on select "Please select... C B B - Refugee status Other" at bounding box center [529, 416] width 299 height 23
select select "C"
click at [752, 430] on div "Day 01 02 03 04 05 06 07 08 09 10 11 12 13 14 15 16" at bounding box center [759, 417] width 85 height 65
click at [753, 427] on select "Day 01 02 03 04 05 06 07 08 09 10 11" at bounding box center [759, 416] width 85 height 23
select select "05"
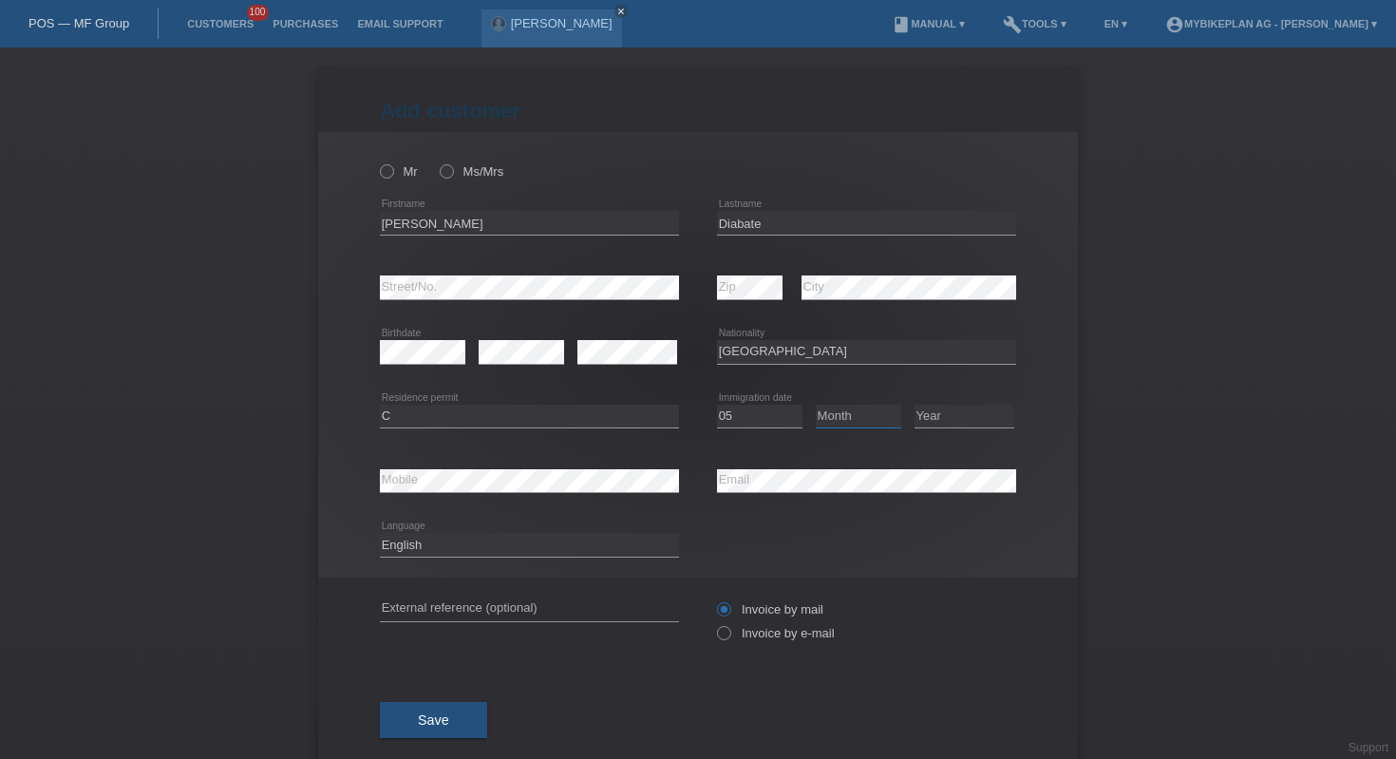
click at [842, 415] on select "Month 01 02 03 04 05 06 07 08 09 10 11" at bounding box center [858, 416] width 85 height 23
select select "07"
click at [934, 415] on select "Year 2025 2024 2023 2022 2021 2020 2019 2018 2017 2016 2015 2014 2013 2012 2011…" at bounding box center [965, 416] width 100 height 23
select select "1988"
click at [536, 607] on input "text" at bounding box center [529, 609] width 299 height 24
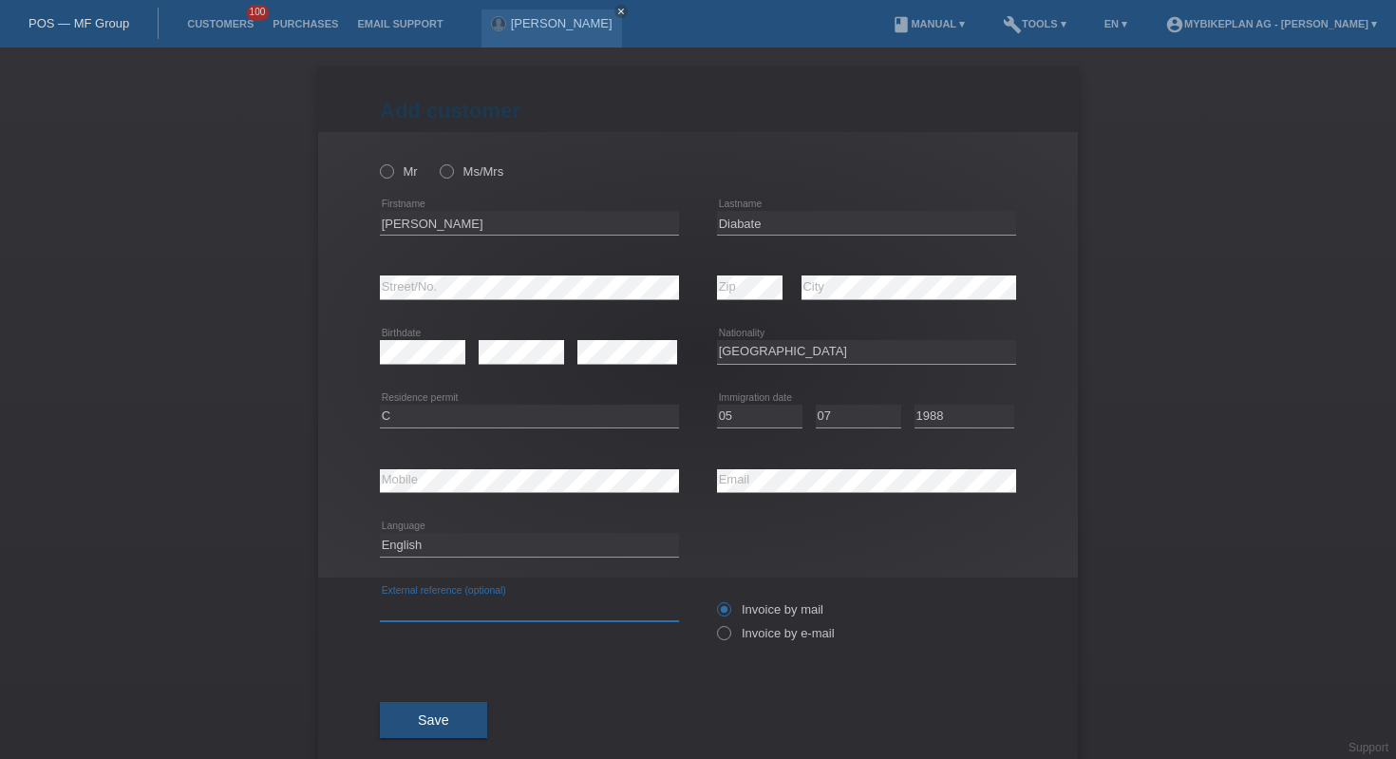
click at [536, 607] on input "text" at bounding box center [529, 609] width 299 height 24
paste input "42803160869"
type input "42803160869"
click at [389, 179] on label "Mr" at bounding box center [399, 171] width 38 height 14
click at [389, 177] on input "Mr" at bounding box center [386, 170] width 12 height 12
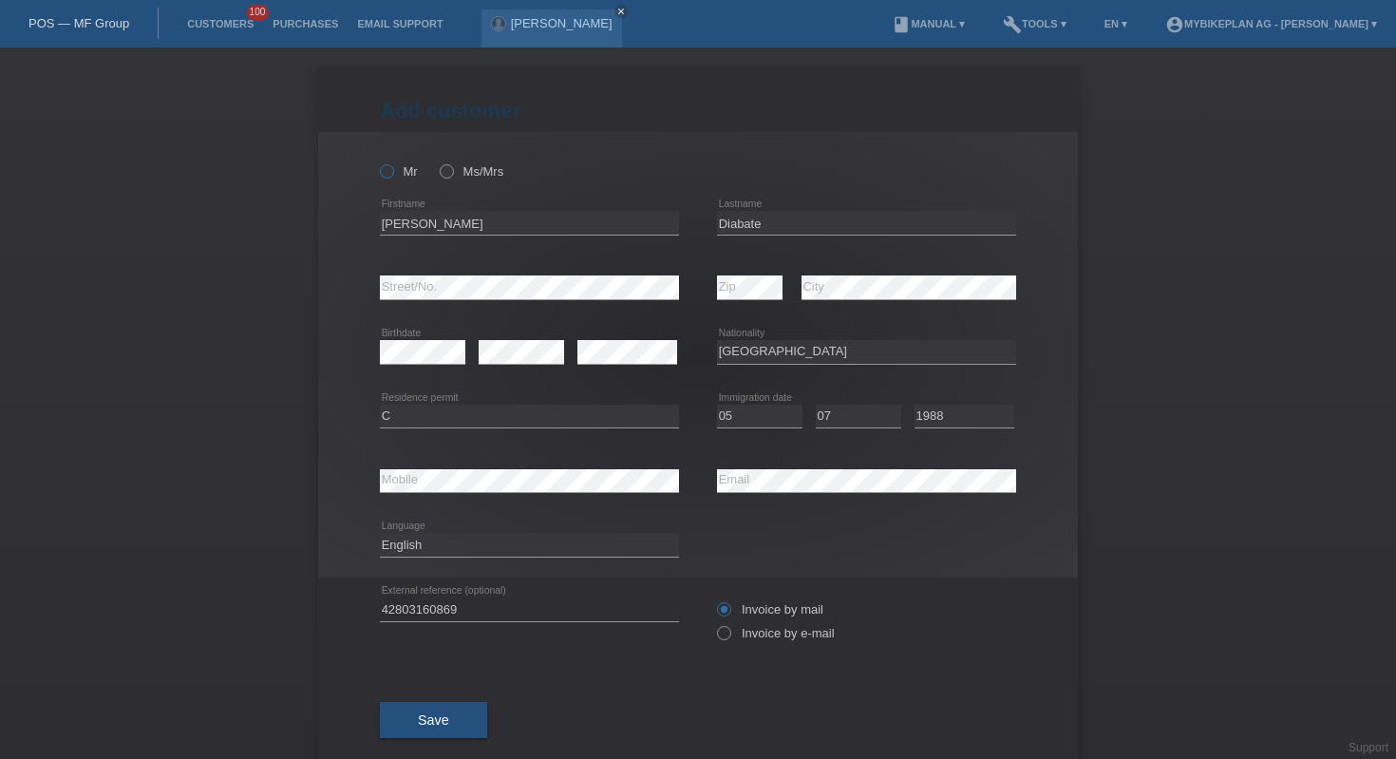
radio input "true"
click at [594, 550] on select "Deutsch Français Italiano English" at bounding box center [529, 544] width 299 height 23
select select "fr"
click at [714, 623] on icon at bounding box center [714, 623] width 0 height 0
click at [718, 635] on input "Invoice by e-mail" at bounding box center [723, 638] width 12 height 24
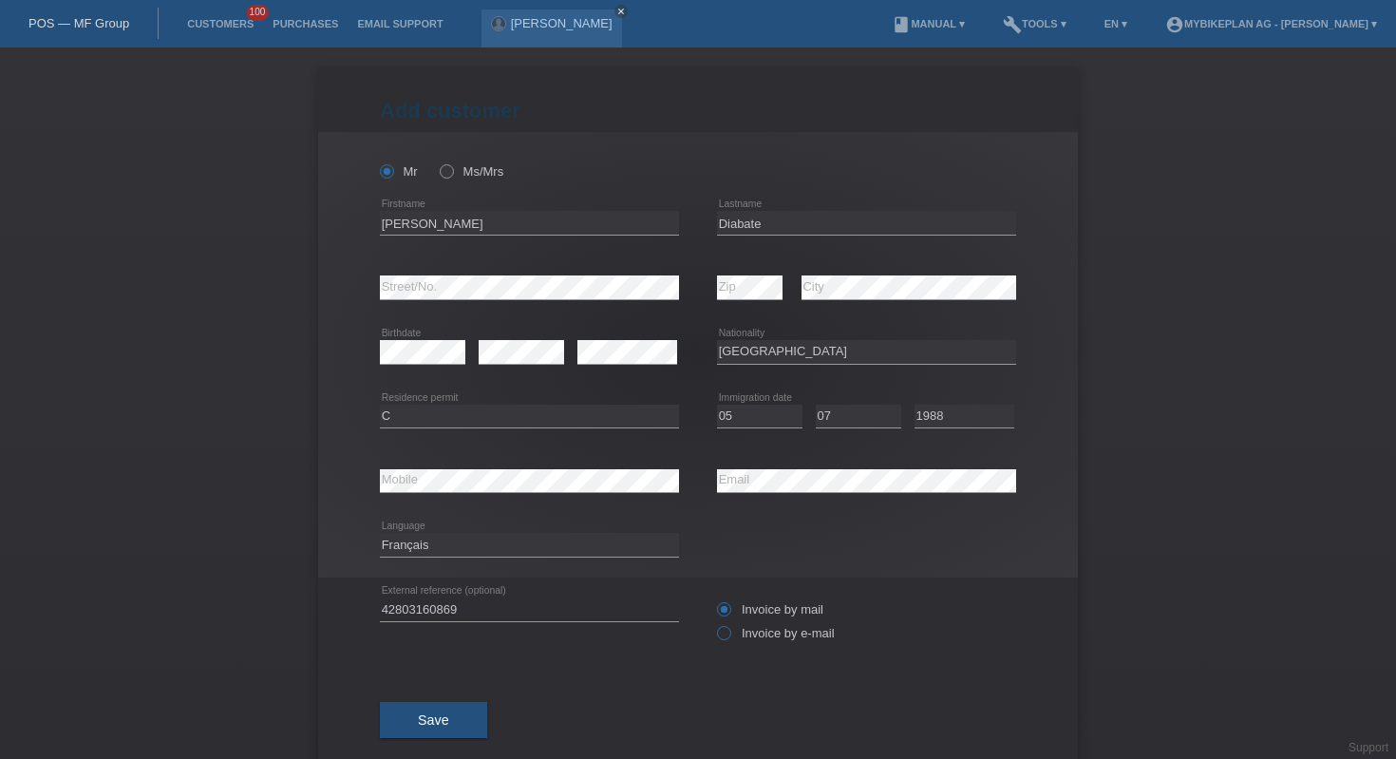
radio input "true"
click at [418, 726] on span "Save" at bounding box center [433, 719] width 31 height 15
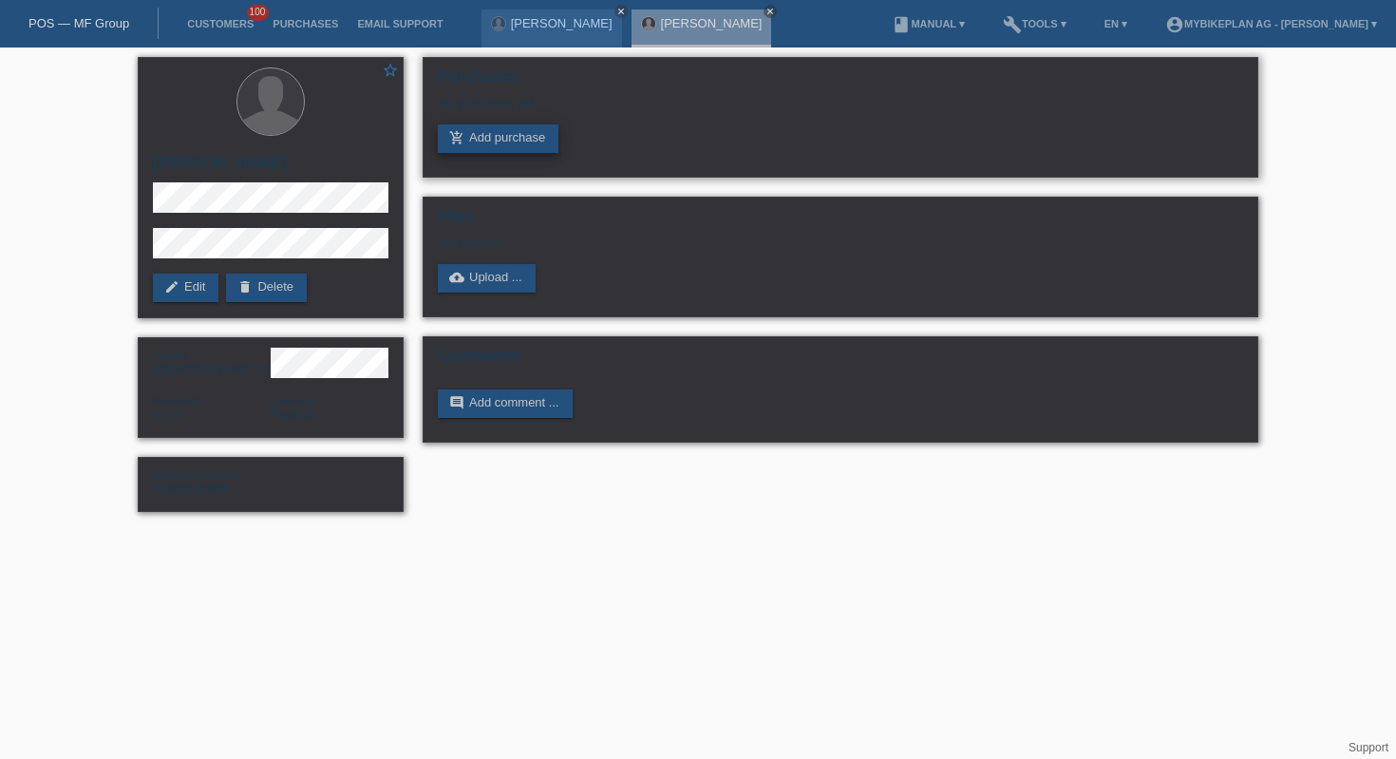
click at [539, 138] on link "add_shopping_cart Add purchase" at bounding box center [498, 138] width 121 height 28
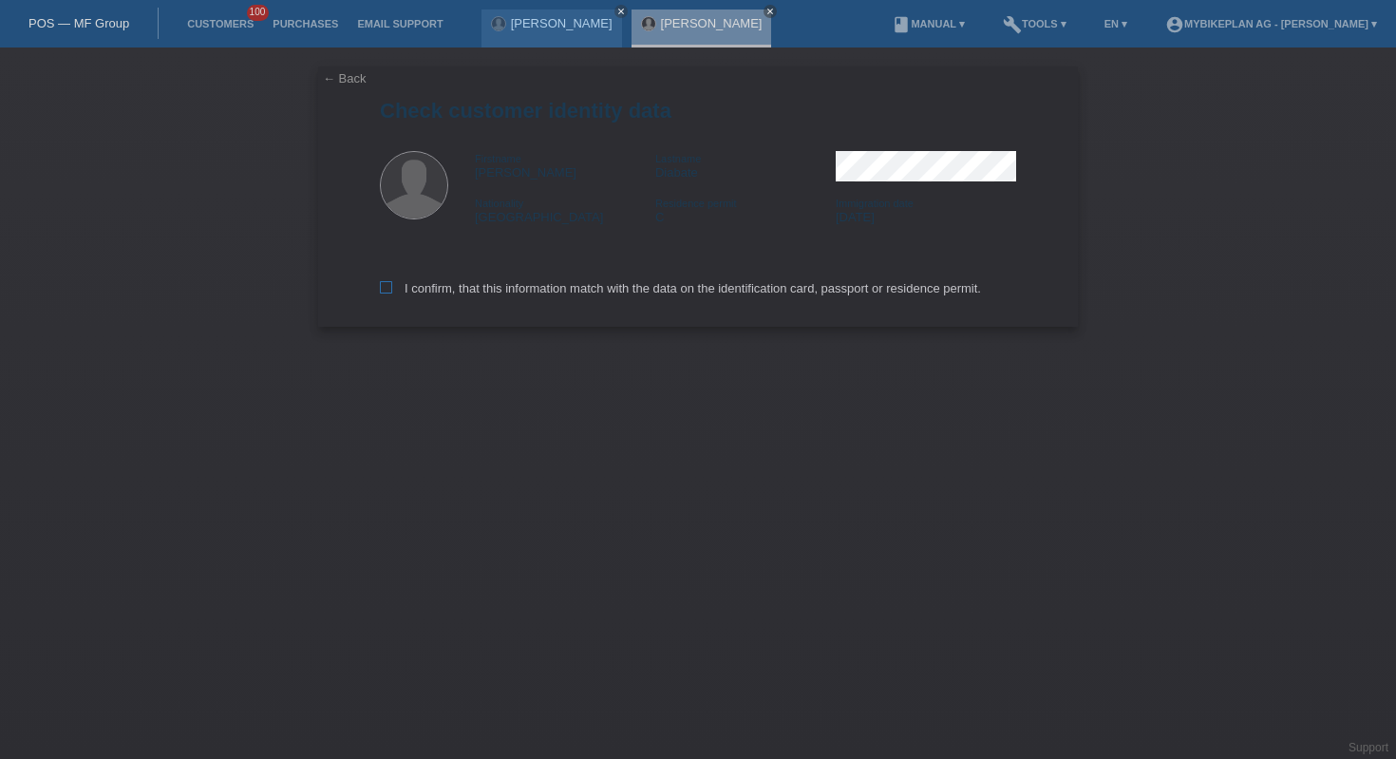
click at [463, 290] on label "I confirm, that this information match with the data on the identification card…" at bounding box center [680, 288] width 601 height 14
click at [392, 290] on input "I confirm, that this information match with the data on the identification card…" at bounding box center [386, 287] width 12 height 12
checkbox input "true"
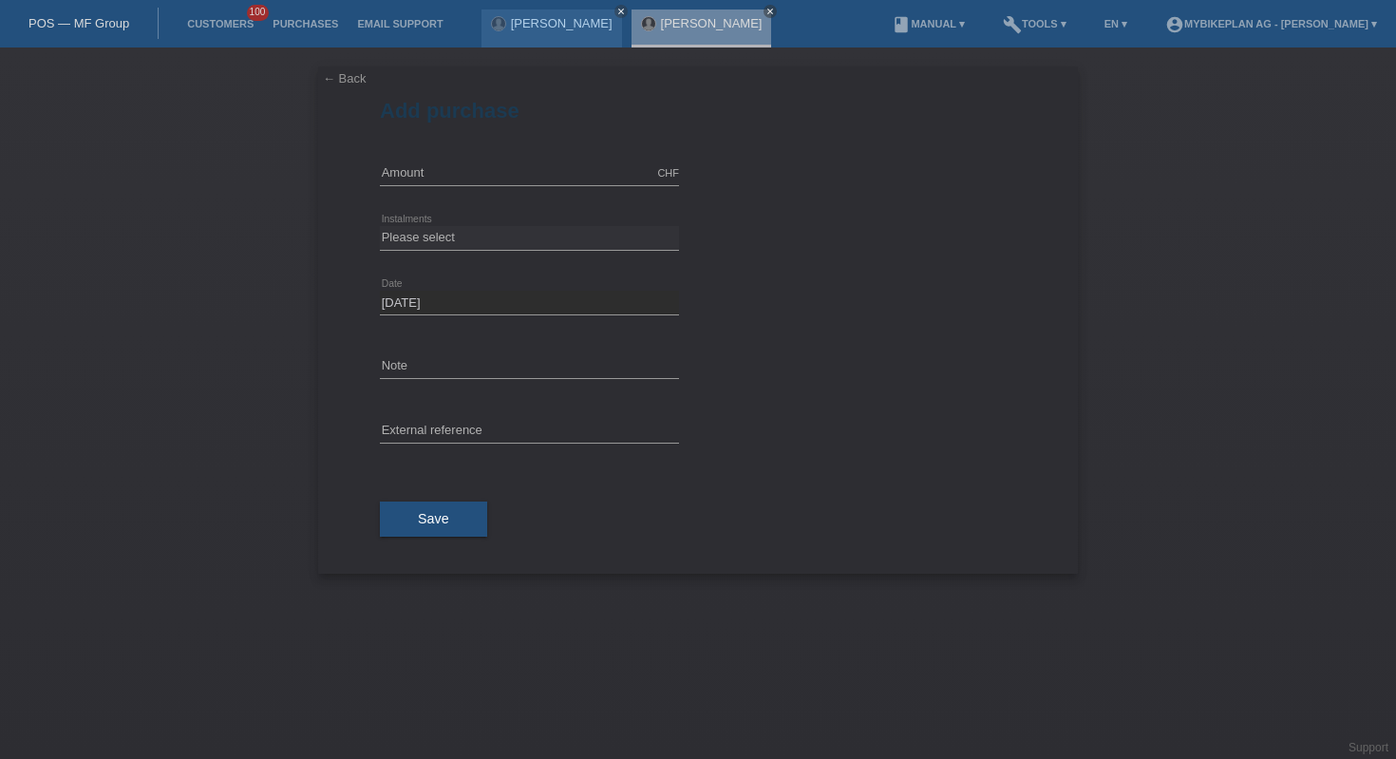
click at [467, 190] on div "CHF error Amount" at bounding box center [529, 174] width 299 height 65
click at [495, 175] on input "text" at bounding box center [529, 173] width 299 height 24
type input "2999.00"
click at [553, 234] on select "Please select 6 instalments 12 instalments 18 instalments 24 instalments 36 ins…" at bounding box center [529, 237] width 299 height 23
select select "487"
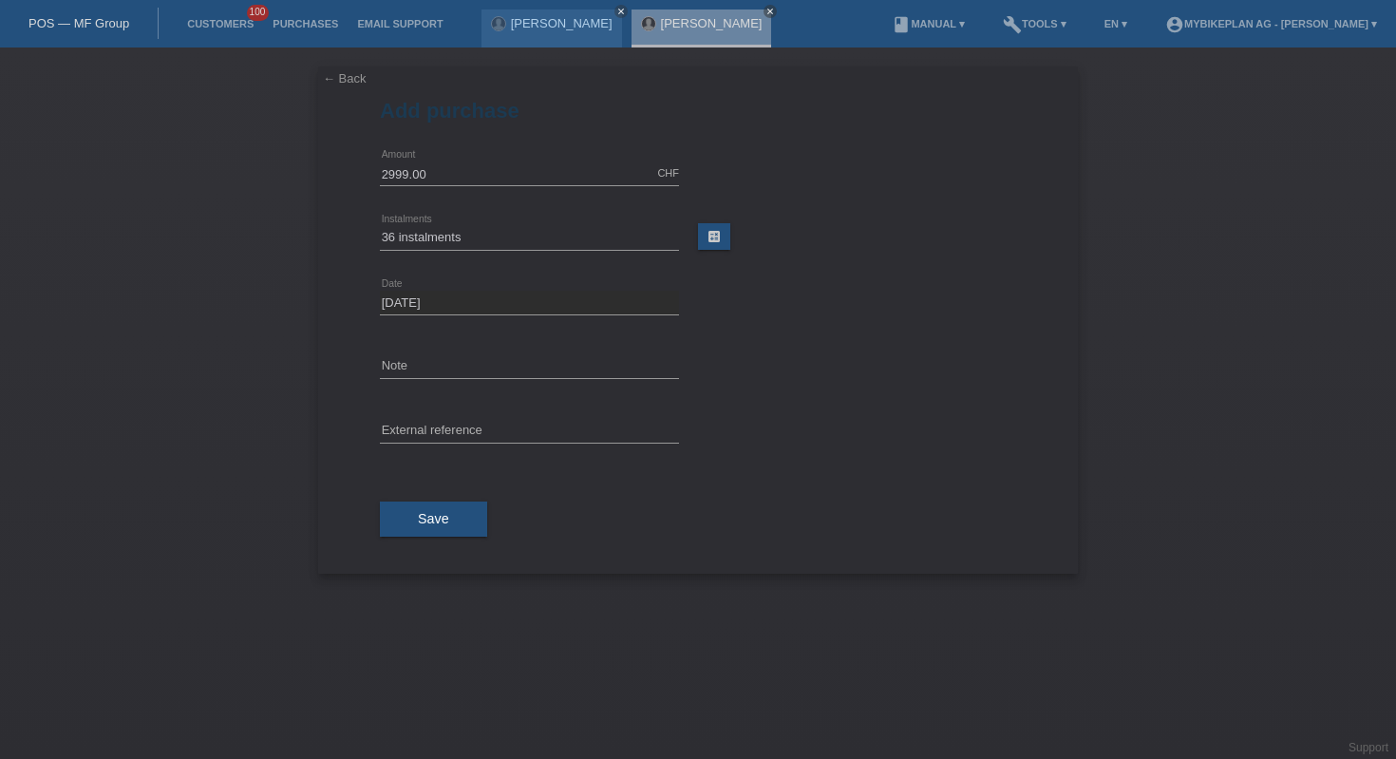
click at [524, 417] on div "error External reference" at bounding box center [529, 432] width 299 height 65
click at [521, 428] on input "text" at bounding box center [529, 432] width 299 height 24
paste input "42803160869"
type input "42803160869"
click at [436, 526] on span "Save" at bounding box center [433, 518] width 31 height 15
